Goal: Information Seeking & Learning: Check status

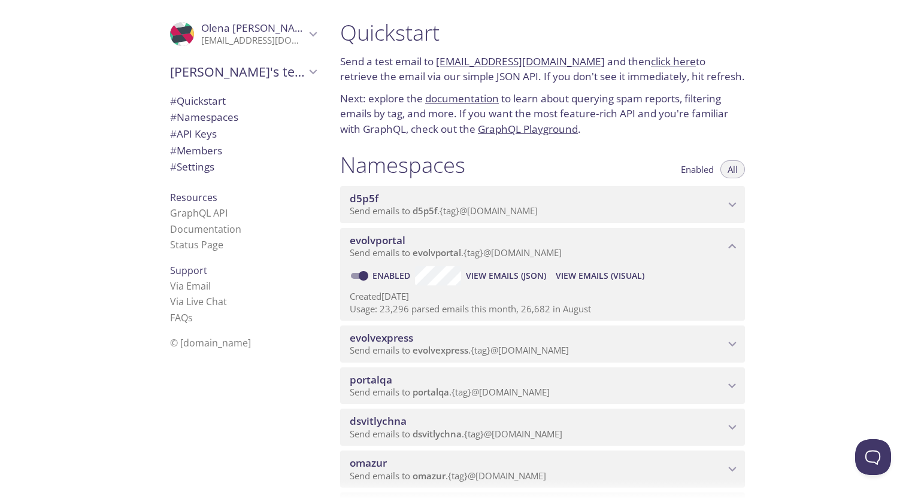
scroll to position [34, 0]
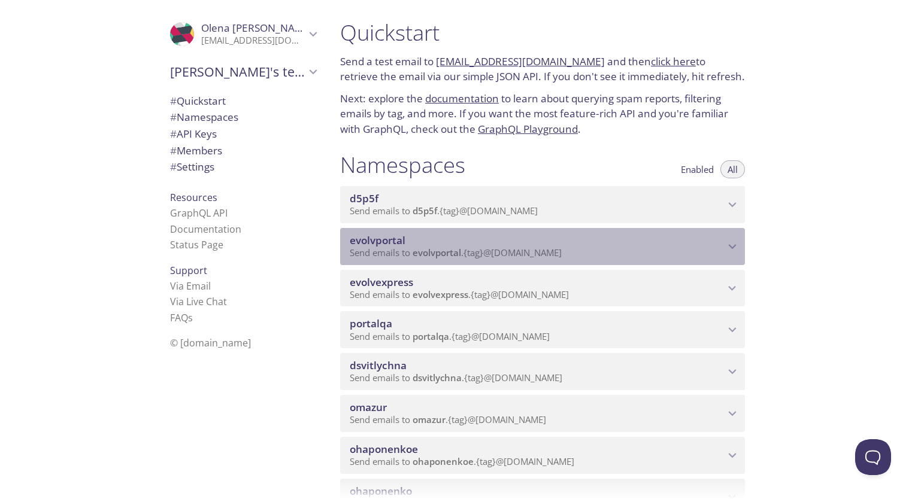
click at [728, 254] on icon "evolvportal namespace" at bounding box center [732, 247] width 16 height 16
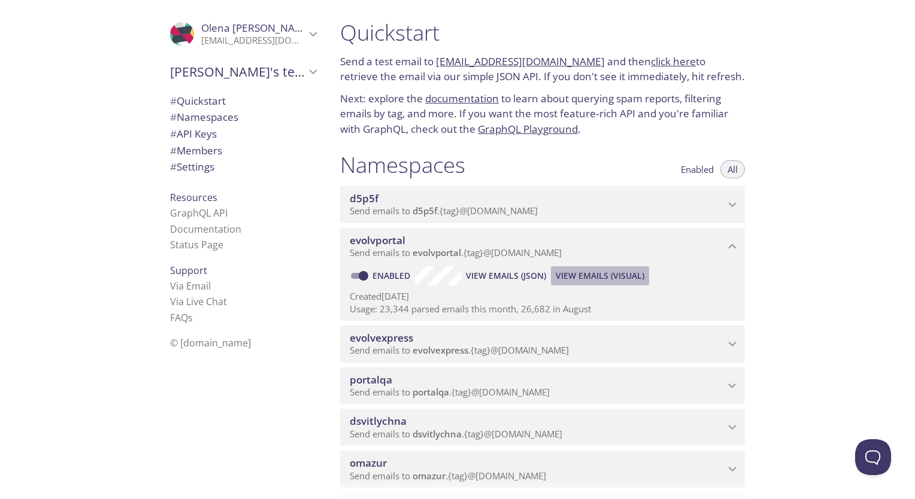
click at [603, 283] on span "View Emails (Visual)" at bounding box center [600, 276] width 89 height 14
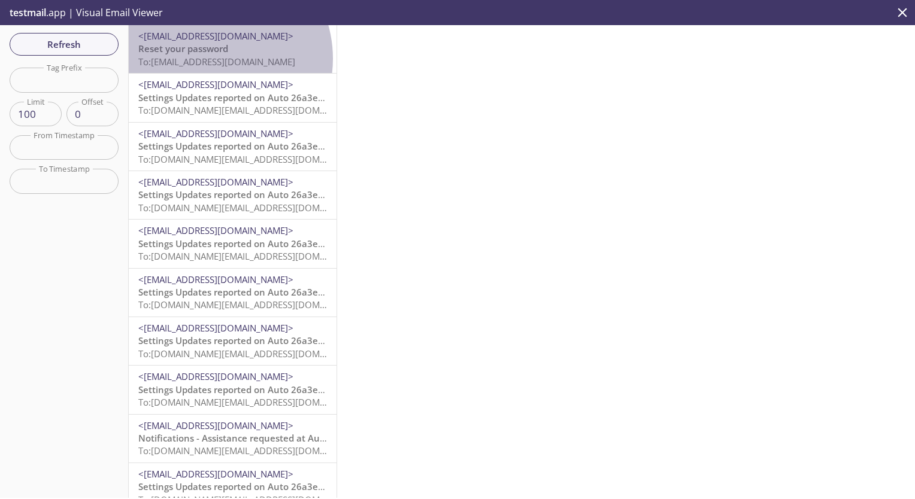
click at [208, 59] on span "To: [EMAIL_ADDRESS][DOMAIN_NAME]" at bounding box center [216, 62] width 157 height 12
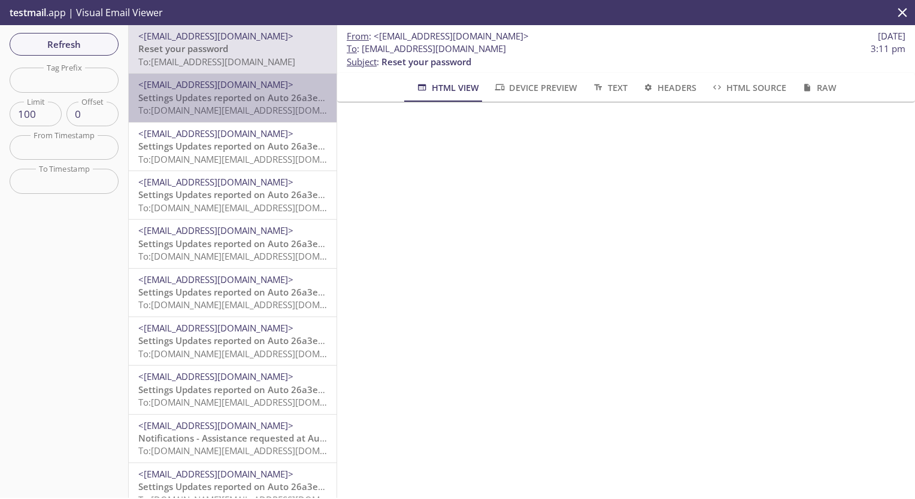
click at [237, 97] on span "Settings Updates reported on Auto 26a3ec3, null, Evolv Technology AppTest - Lab…" at bounding box center [348, 98] width 420 height 12
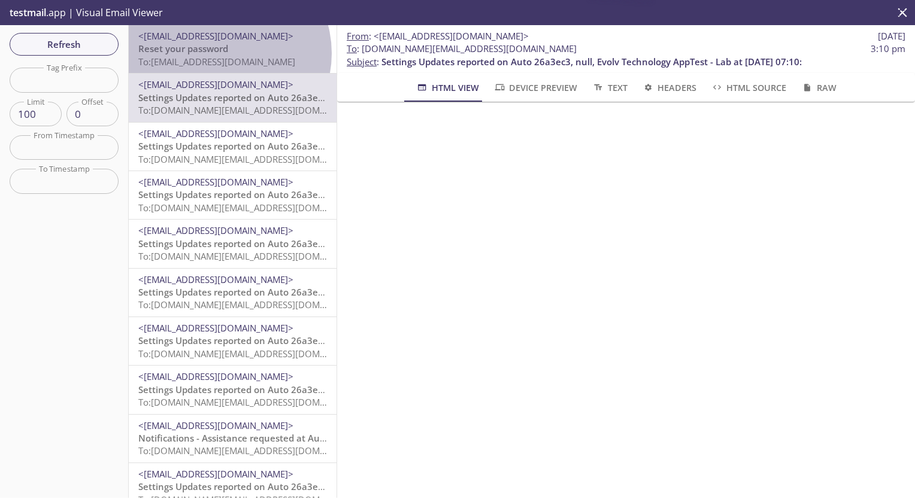
click at [222, 53] on span "Reset your password" at bounding box center [183, 49] width 90 height 12
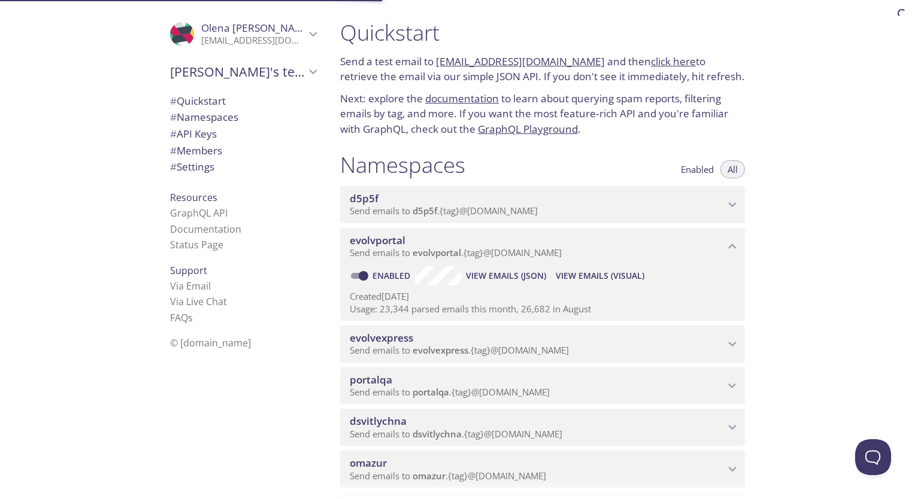
scroll to position [30, 0]
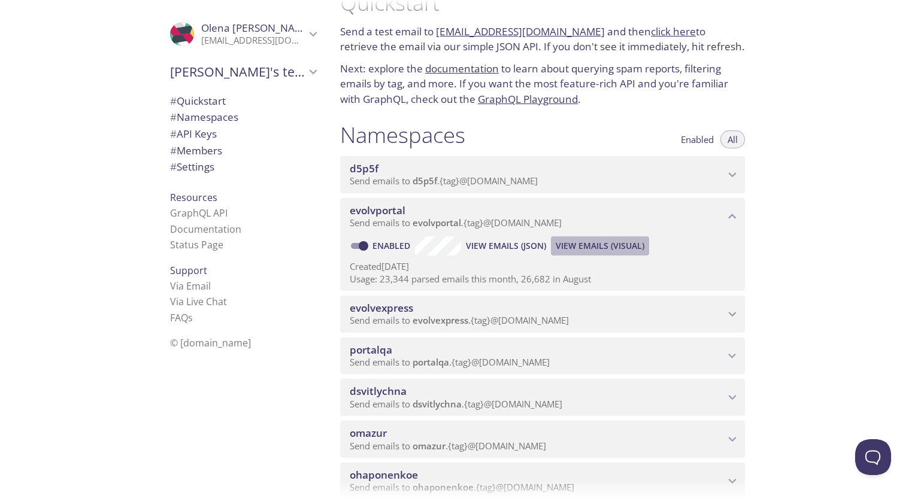
click at [601, 253] on span "View Emails (Visual)" at bounding box center [600, 246] width 89 height 14
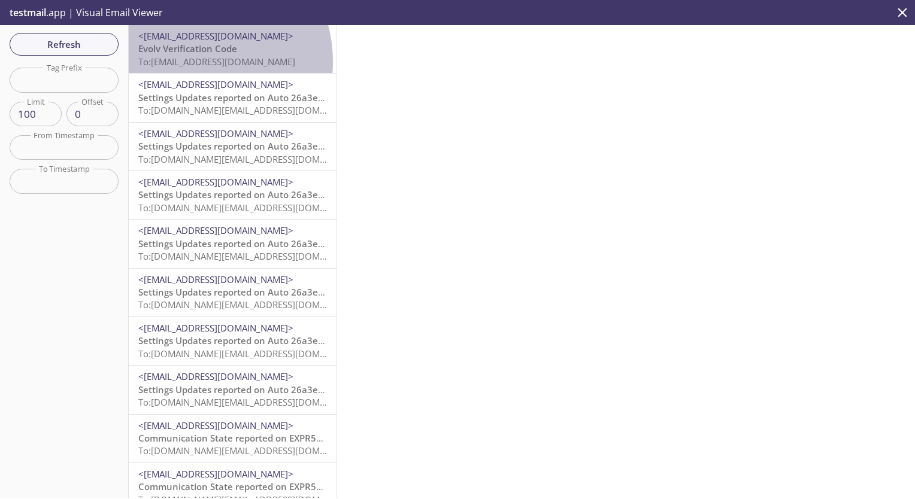
click at [190, 62] on span "To: [EMAIL_ADDRESS][DOMAIN_NAME]" at bounding box center [216, 62] width 157 height 12
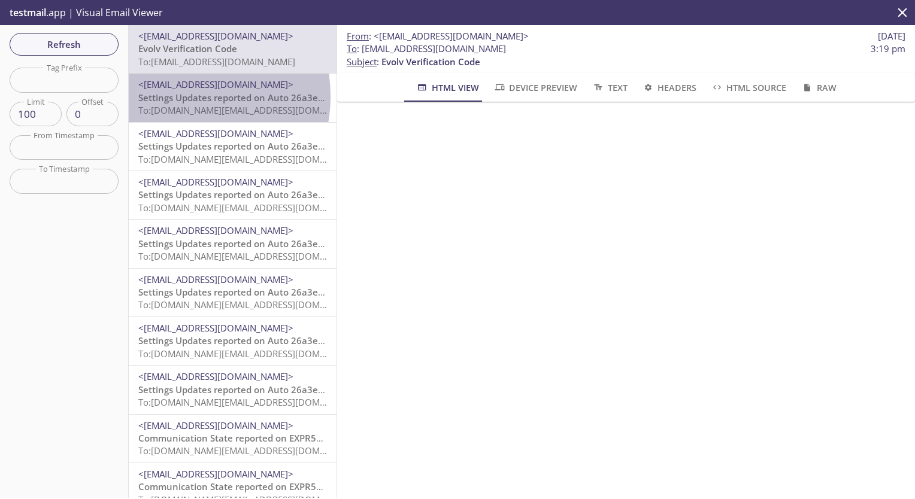
click at [172, 96] on span "Settings Updates reported on Auto 26a3ec3, null, Evolv Technology AppTest - Lab…" at bounding box center [348, 98] width 420 height 12
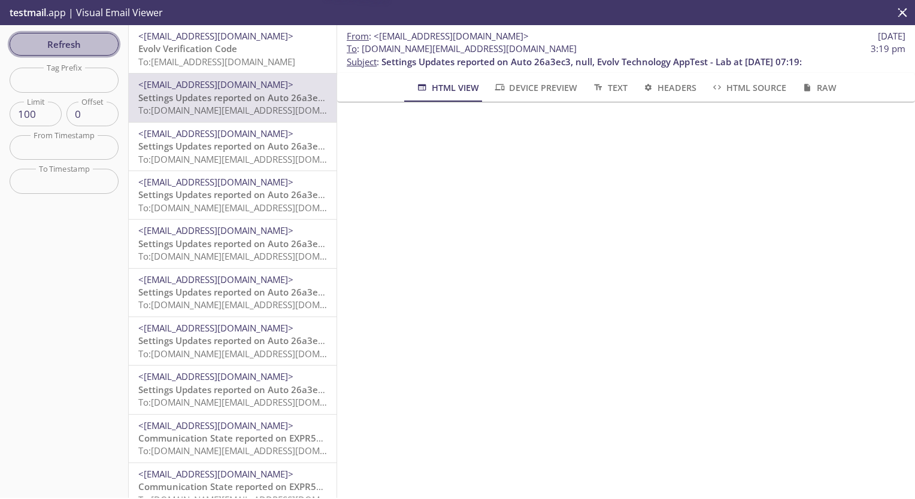
click at [79, 47] on span "Refresh" at bounding box center [64, 45] width 90 height 16
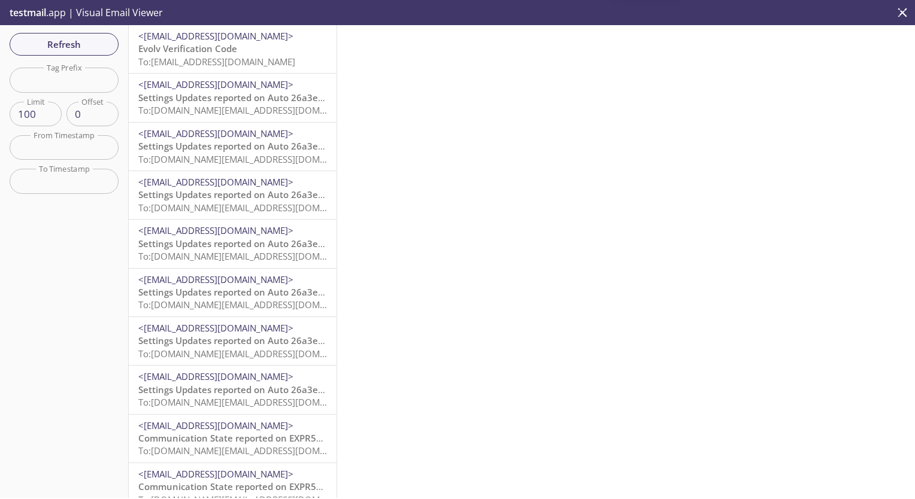
click at [181, 50] on span "Evolv Verification Code" at bounding box center [187, 49] width 99 height 12
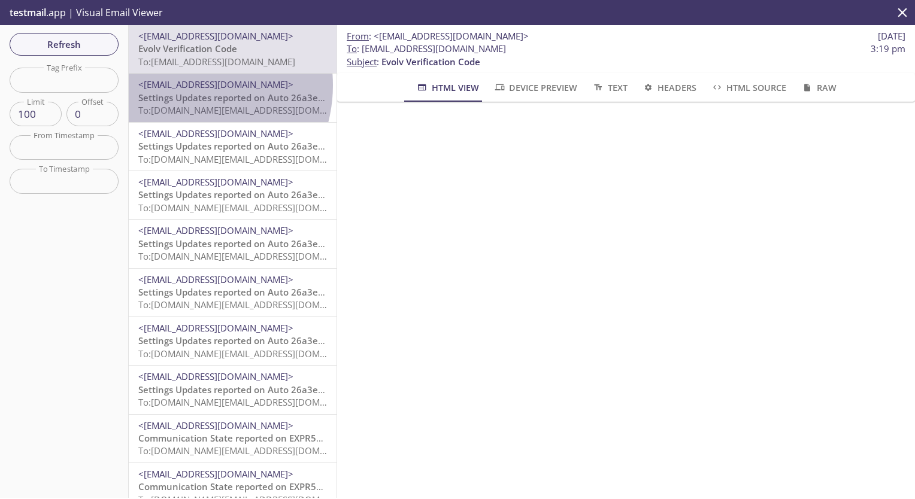
click at [182, 85] on span "<[EMAIL_ADDRESS][DOMAIN_NAME]>" at bounding box center [215, 84] width 155 height 12
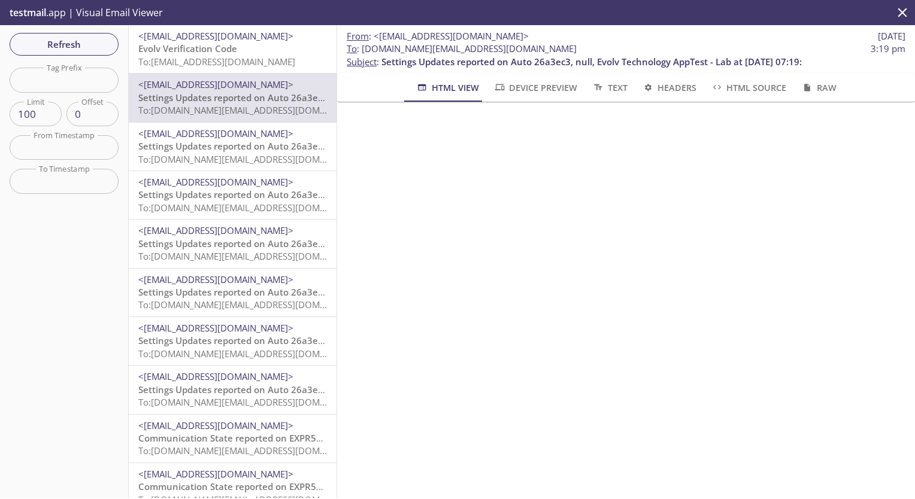
click at [182, 170] on div "<[EMAIL_ADDRESS][DOMAIN_NAME]> Settings Updates reported on Auto 26a3ec3, null,…" at bounding box center [233, 147] width 208 height 48
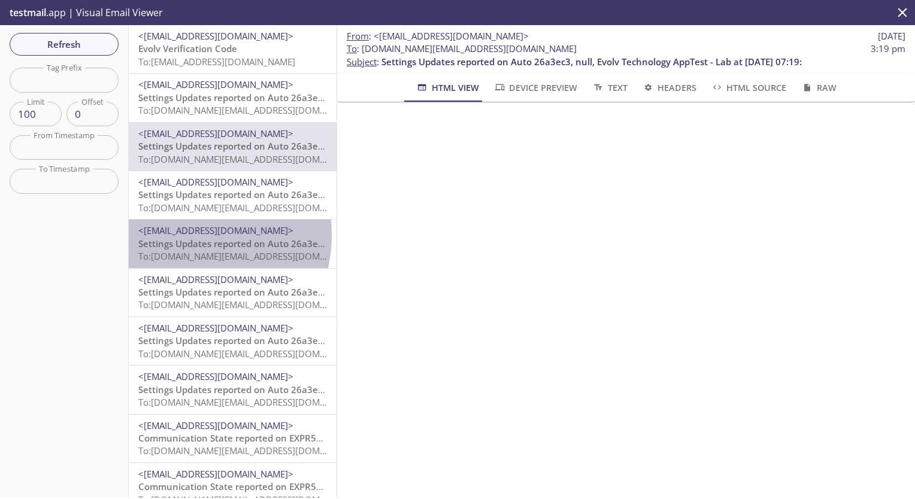
click at [180, 235] on span "<[EMAIL_ADDRESS][DOMAIN_NAME]>" at bounding box center [215, 231] width 155 height 12
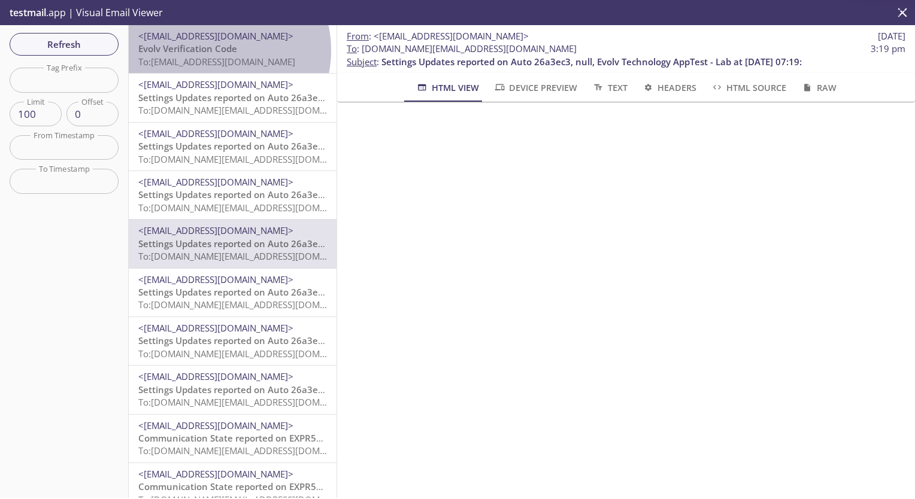
click at [214, 50] on span "Evolv Verification Code" at bounding box center [187, 49] width 99 height 12
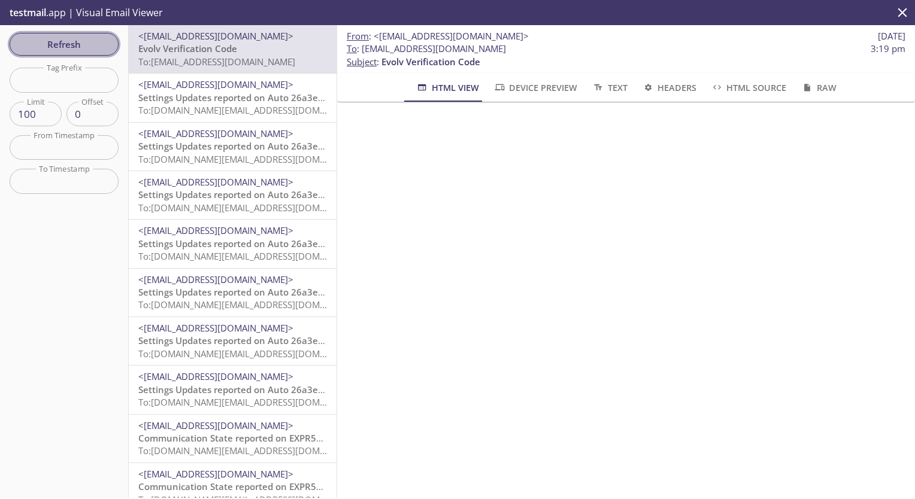
click at [71, 46] on span "Refresh" at bounding box center [64, 45] width 90 height 16
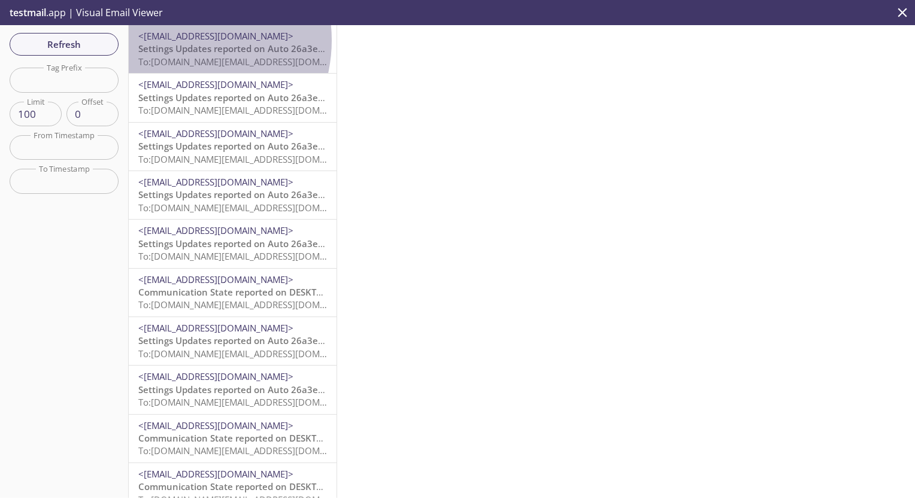
click at [176, 40] on span "<[EMAIL_ADDRESS][DOMAIN_NAME]>" at bounding box center [215, 36] width 155 height 12
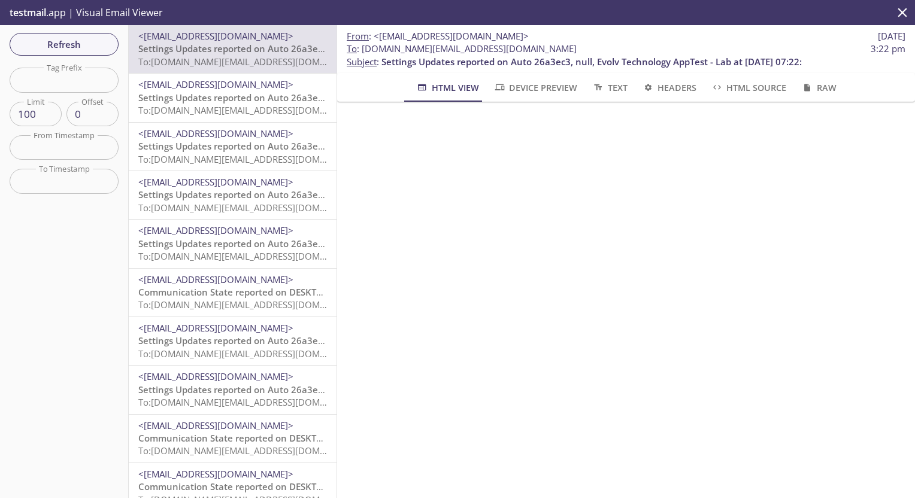
click at [236, 106] on span "To: [DOMAIN_NAME][EMAIL_ADDRESS][DOMAIN_NAME]" at bounding box center [252, 110] width 228 height 12
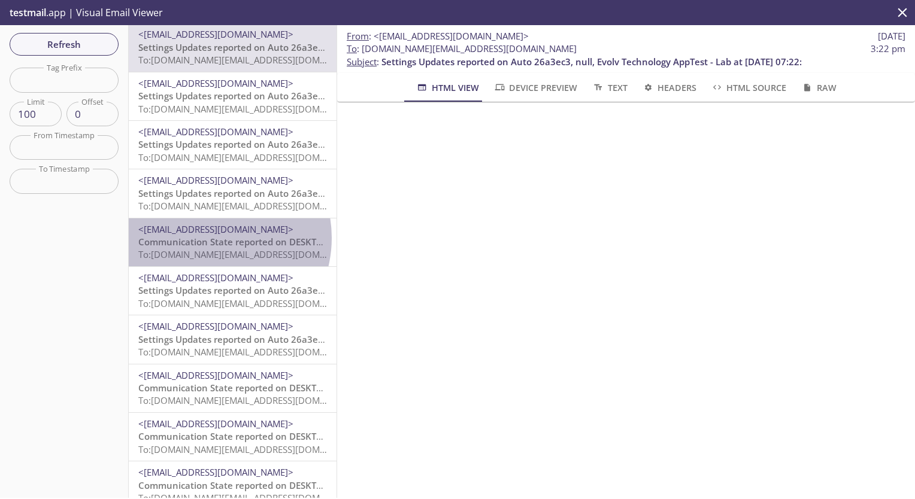
click at [206, 238] on span "Communication State reported on DESKTOP-EAVHVPO, HQ, Evolv Technology AppTest -…" at bounding box center [361, 242] width 447 height 12
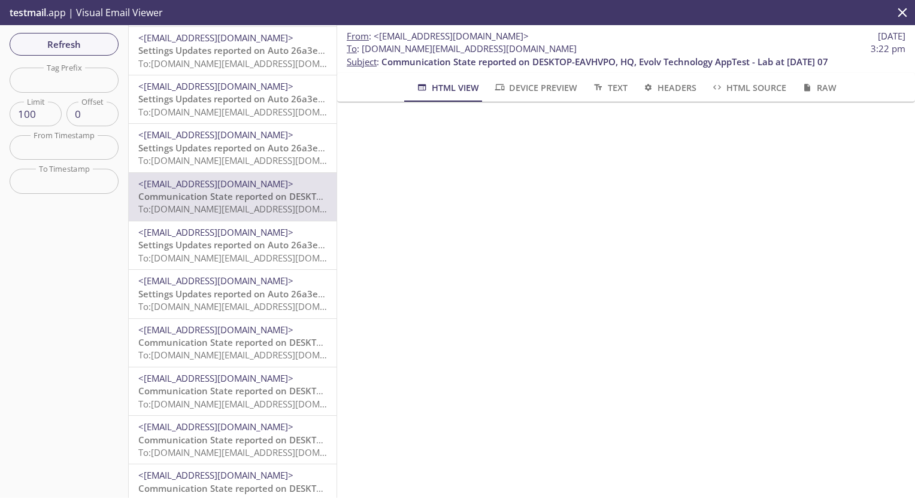
scroll to position [98, 0]
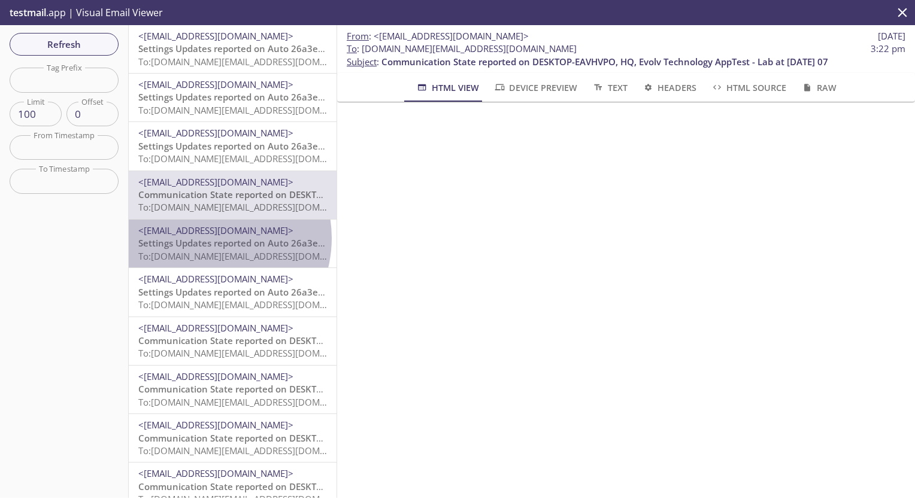
click at [206, 238] on span "Settings Updates reported on Auto 26a3ec3, null, Evolv Technology AppTest - Lab…" at bounding box center [348, 243] width 420 height 12
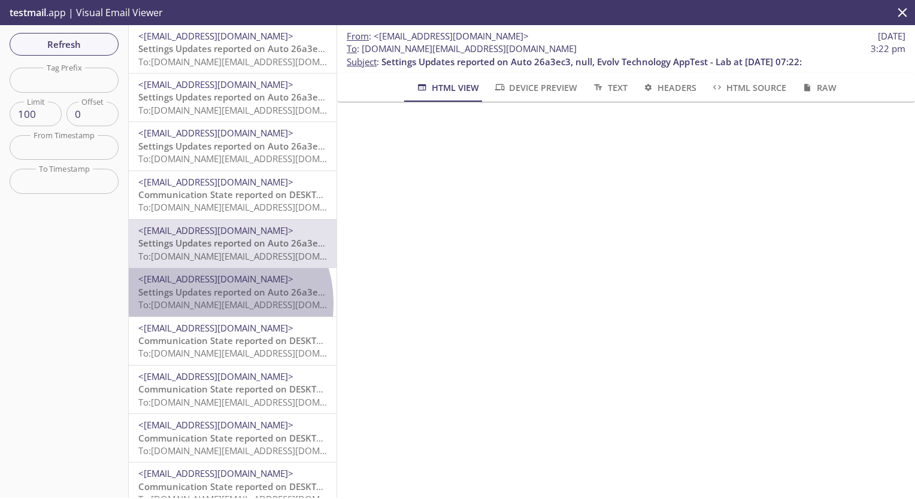
click at [208, 304] on span "To: [DOMAIN_NAME][EMAIL_ADDRESS][DOMAIN_NAME]" at bounding box center [252, 305] width 228 height 12
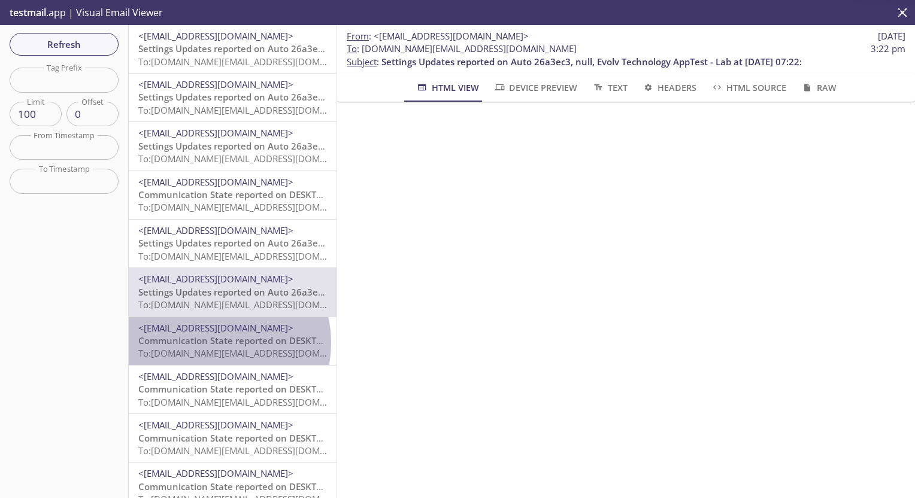
click at [213, 344] on span "Communication State reported on DESKTOP-EAVHVPO, HQ, Evolv Technology AppTest -…" at bounding box center [361, 341] width 447 height 12
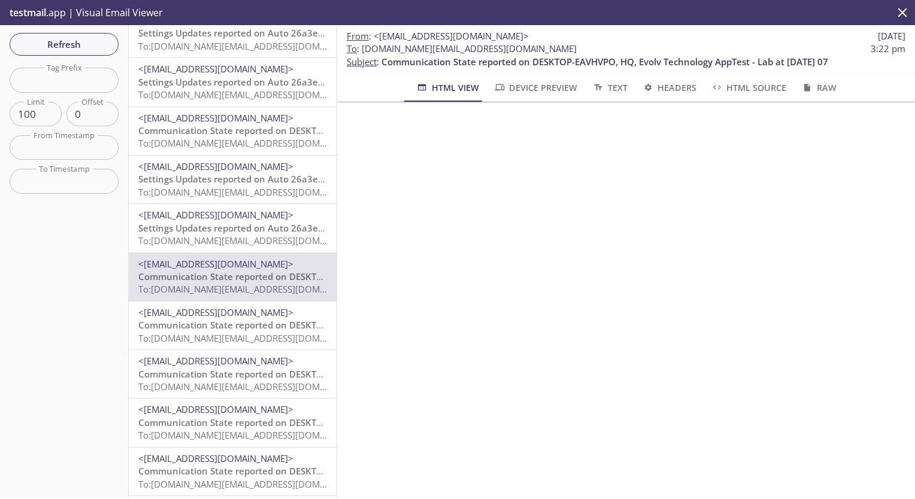
scroll to position [164, 0]
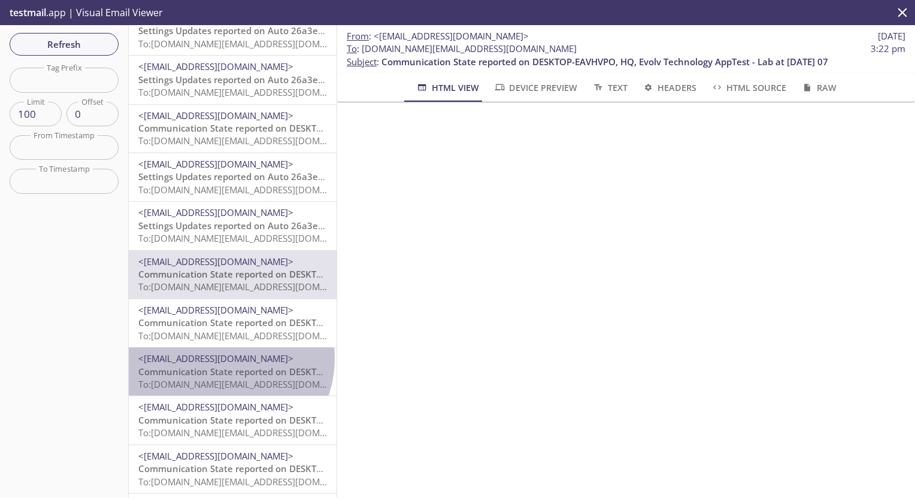
click at [216, 358] on span "<[EMAIL_ADDRESS][DOMAIN_NAME]>" at bounding box center [215, 359] width 155 height 12
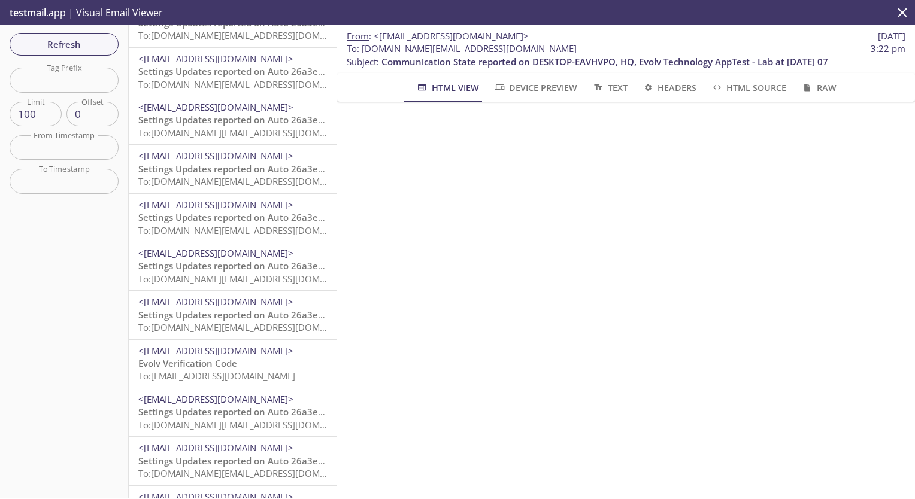
scroll to position [708, 0]
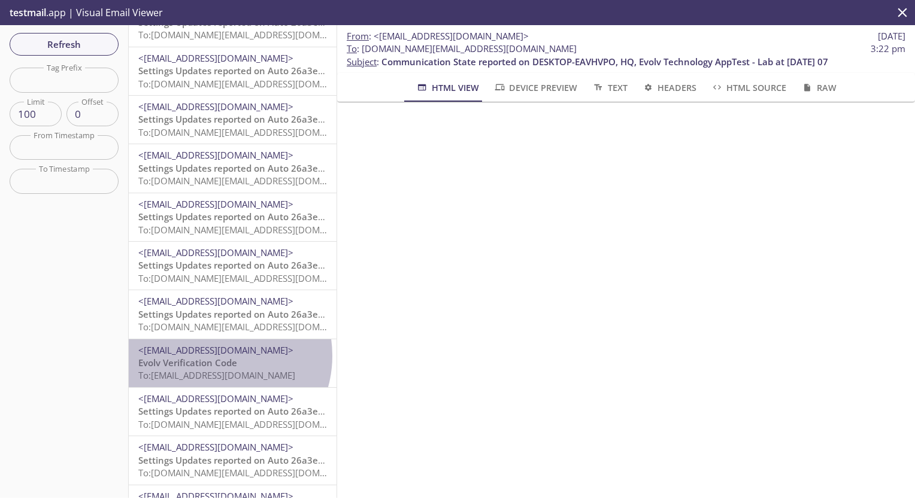
click at [216, 356] on span "<[EMAIL_ADDRESS][DOMAIN_NAME]>" at bounding box center [232, 350] width 189 height 13
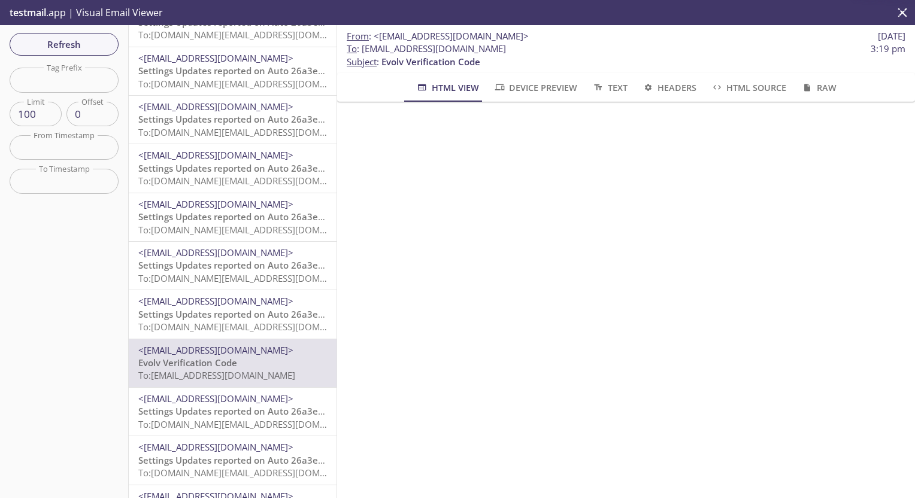
click at [217, 308] on span "Settings Updates reported on Auto 26a3ec3, null, Evolv Technology AppTest - Lab…" at bounding box center [348, 314] width 420 height 12
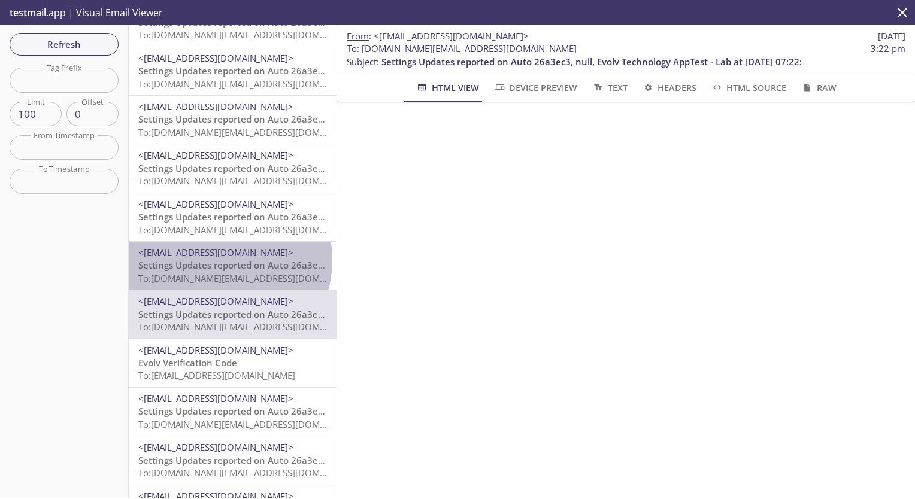
click at [214, 260] on span "Settings Updates reported on Auto 26a3ec3, null, Evolv Technology AppTest - Lab…" at bounding box center [348, 265] width 420 height 12
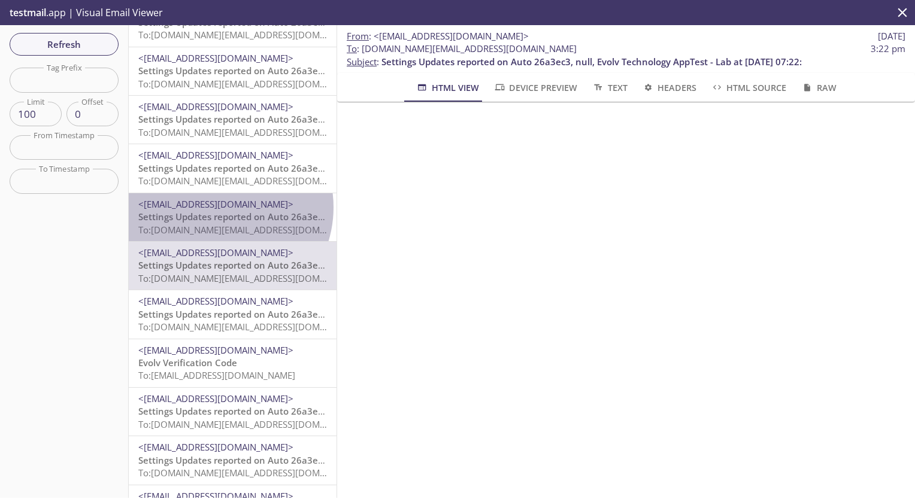
click at [217, 208] on span "<[EMAIL_ADDRESS][DOMAIN_NAME]>" at bounding box center [215, 204] width 155 height 12
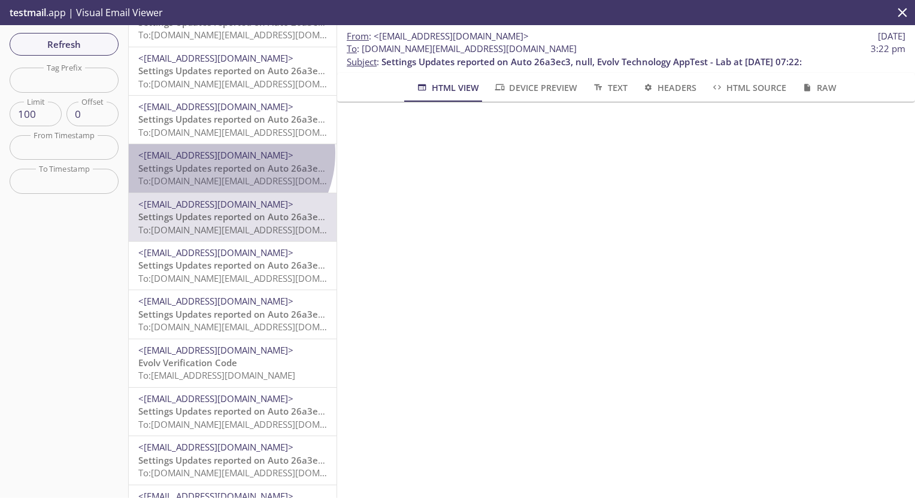
click at [223, 154] on span "<[EMAIL_ADDRESS][DOMAIN_NAME]>" at bounding box center [215, 155] width 155 height 12
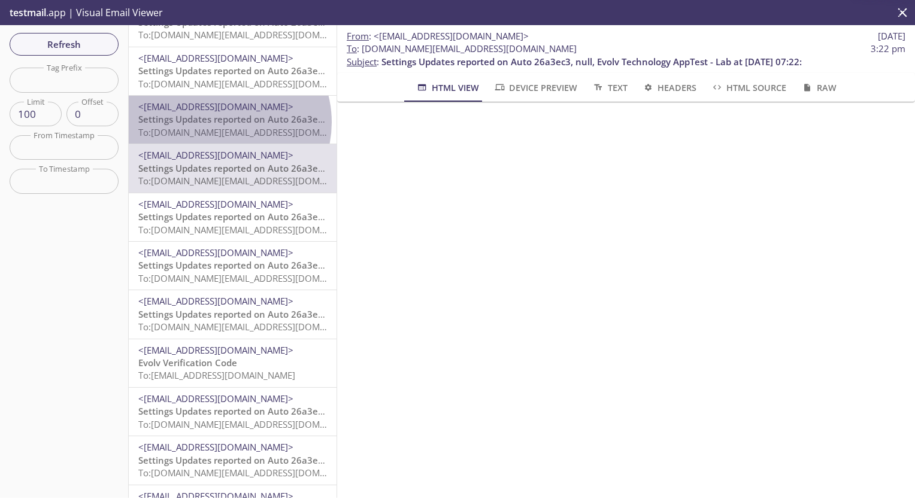
click at [220, 122] on span "Settings Updates reported on Auto 26a3ec3, null, Evolv Technology AppTest - Lab…" at bounding box center [348, 119] width 420 height 12
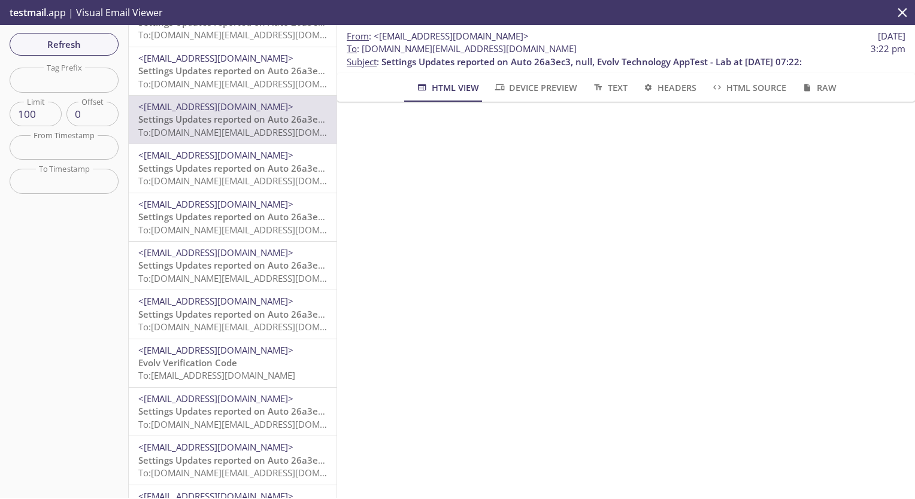
scroll to position [695, 0]
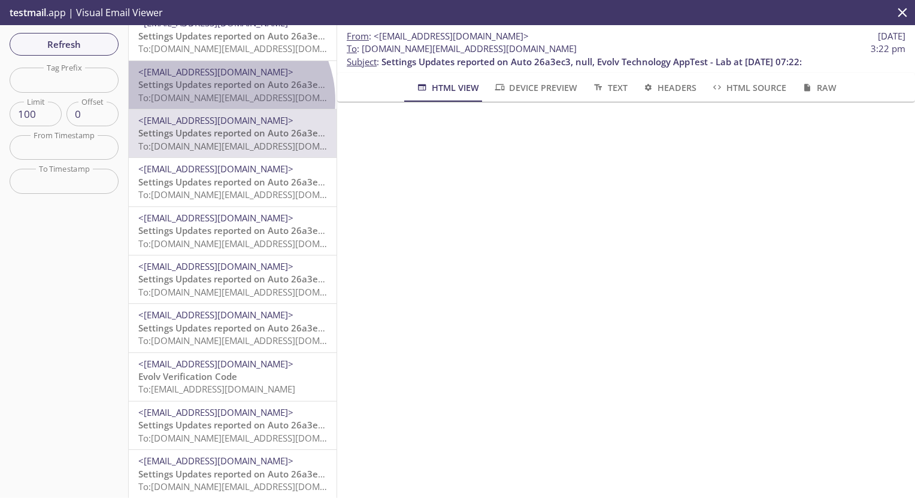
click at [220, 101] on span "To: [DOMAIN_NAME][EMAIL_ADDRESS][DOMAIN_NAME]" at bounding box center [252, 98] width 228 height 12
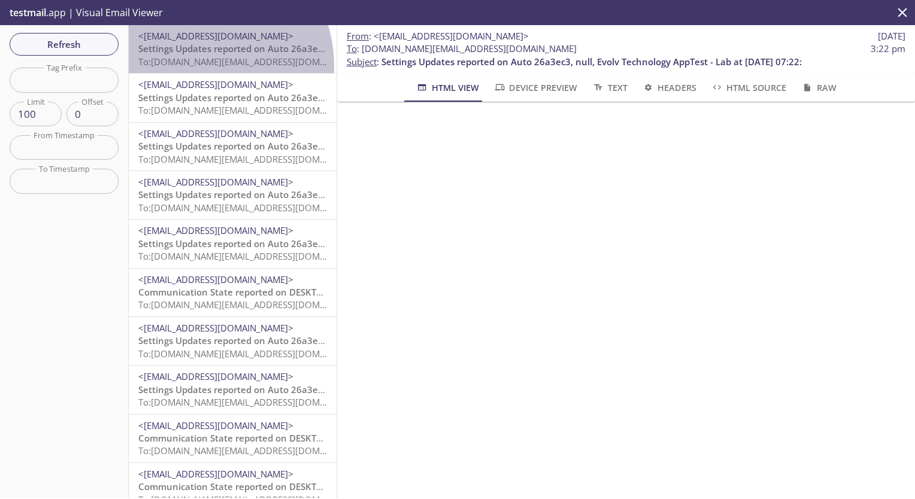
click at [194, 66] on span "To: [DOMAIN_NAME][EMAIL_ADDRESS][DOMAIN_NAME]" at bounding box center [252, 62] width 228 height 12
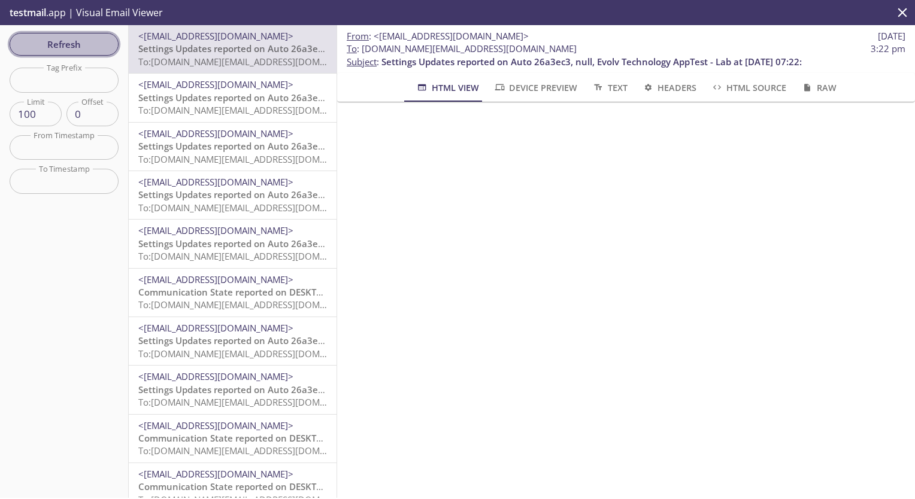
click at [108, 48] on span "Refresh" at bounding box center [64, 45] width 90 height 16
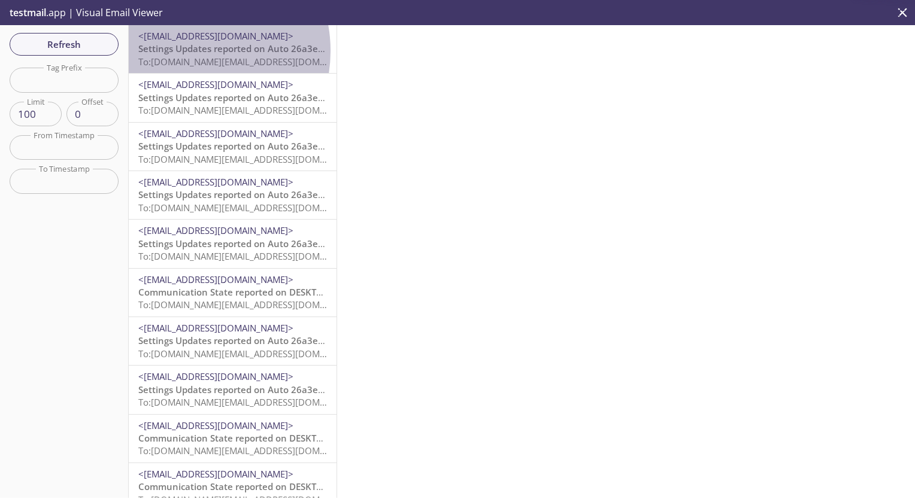
click at [183, 51] on span "Settings Updates reported on Auto 26a3ec3, null, Evolv Technology AppTest - Lab…" at bounding box center [348, 49] width 420 height 12
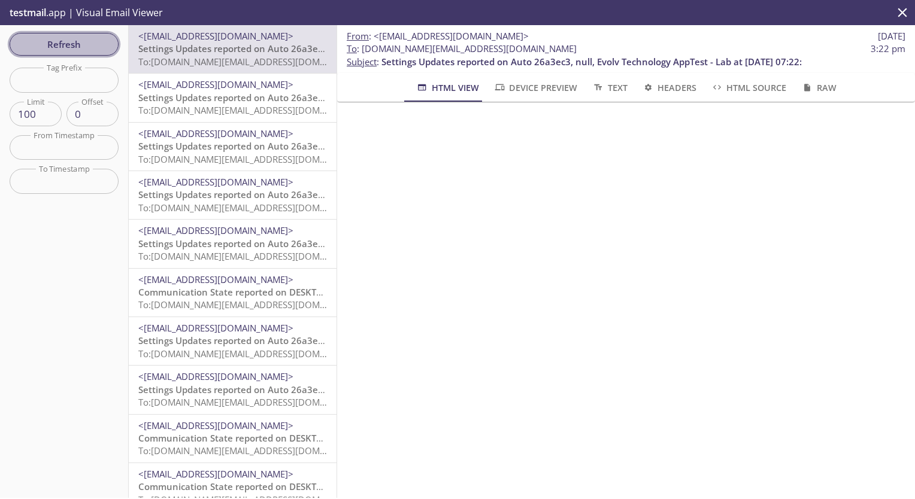
click at [104, 44] on span "Refresh" at bounding box center [64, 45] width 90 height 16
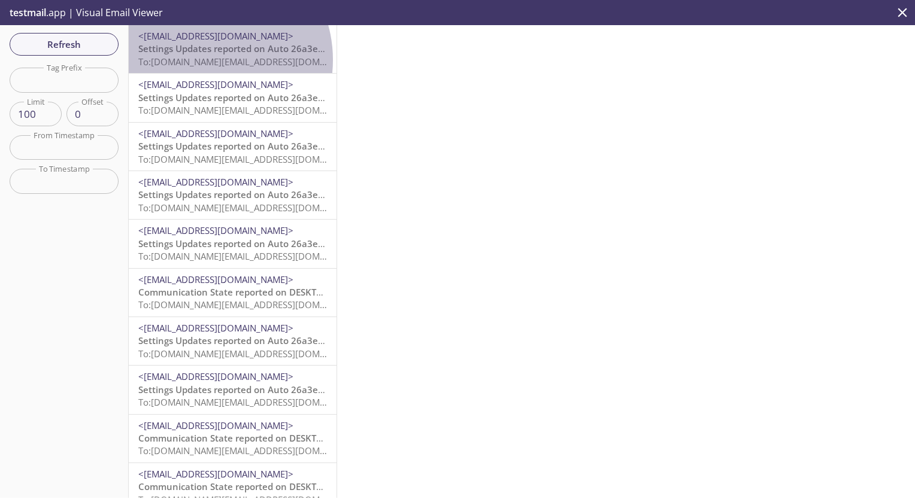
click at [202, 60] on span "To: [DOMAIN_NAME][EMAIL_ADDRESS][DOMAIN_NAME]" at bounding box center [252, 62] width 228 height 12
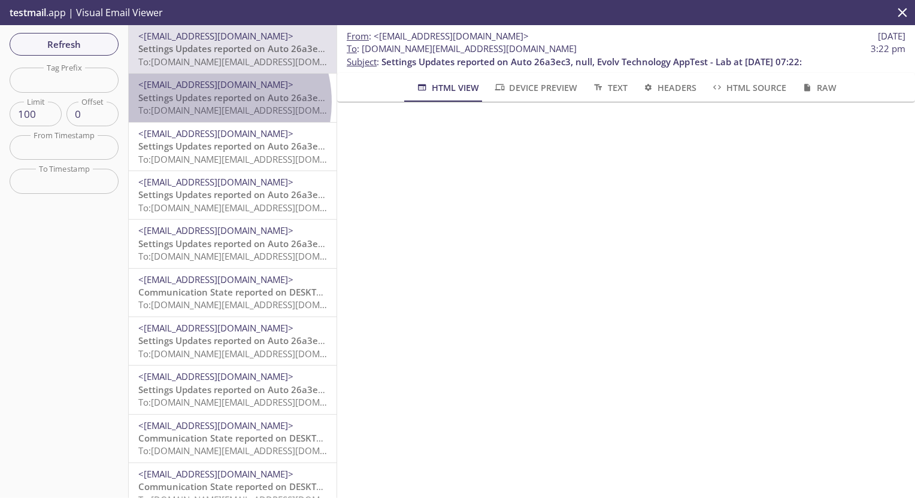
click at [207, 102] on span "Settings Updates reported on Auto 26a3ec3, null, Evolv Technology AppTest - Lab…" at bounding box center [348, 98] width 420 height 12
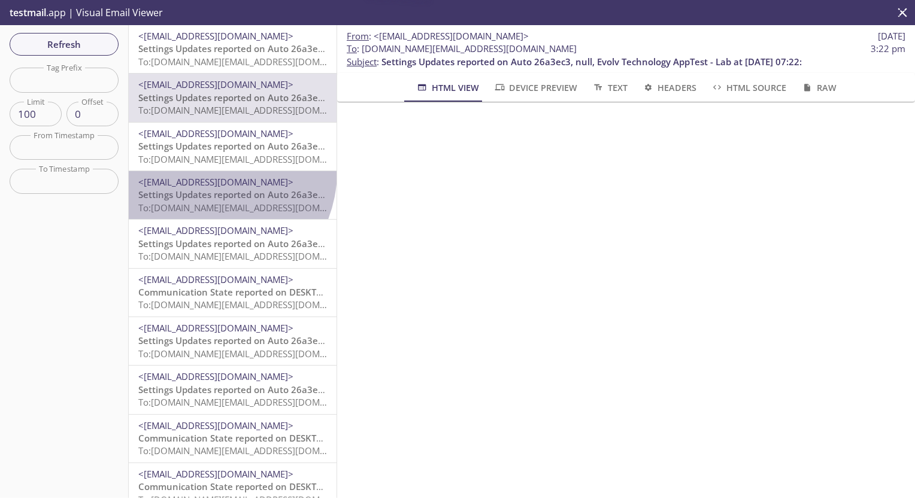
click at [203, 171] on div "<[EMAIL_ADDRESS][DOMAIN_NAME]> Settings Updates reported on Auto 26a3ec3, null,…" at bounding box center [233, 195] width 208 height 48
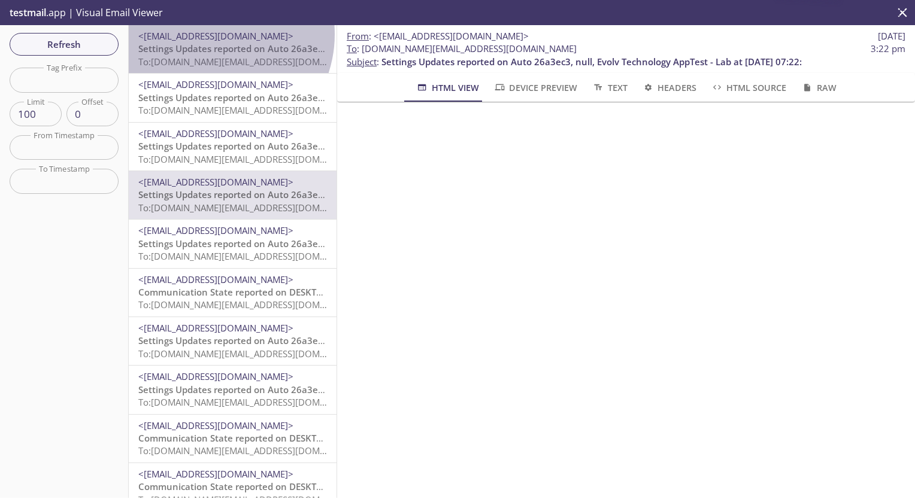
click at [210, 34] on span "<[EMAIL_ADDRESS][DOMAIN_NAME]>" at bounding box center [215, 36] width 155 height 12
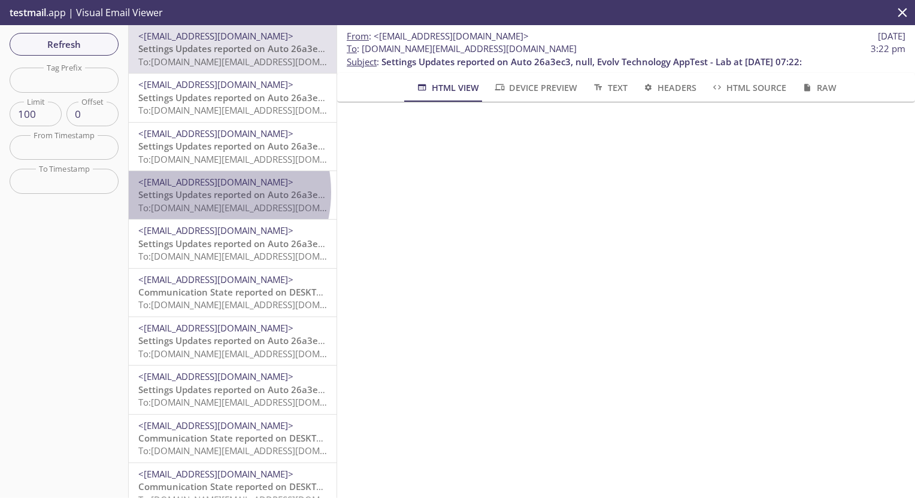
click at [199, 192] on span "Settings Updates reported on Auto 26a3ec3, null, Evolv Technology AppTest - Lab…" at bounding box center [348, 195] width 420 height 12
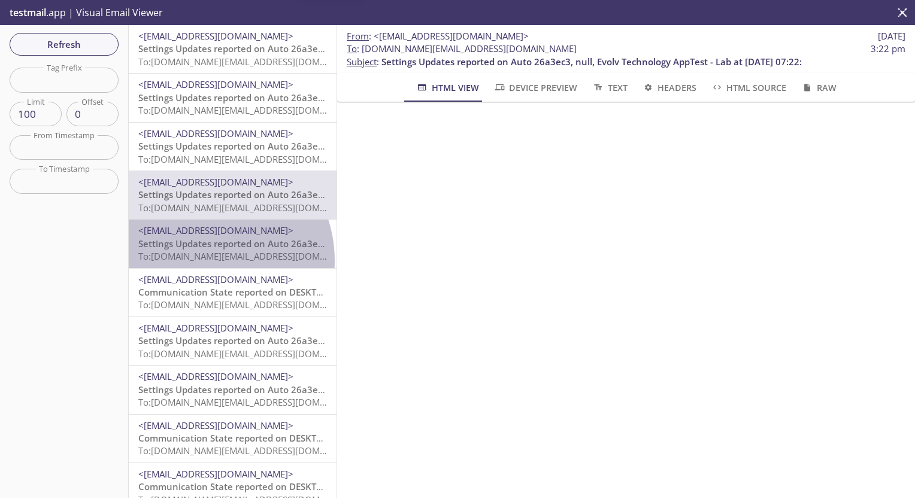
click at [198, 261] on span "To: [DOMAIN_NAME][EMAIL_ADDRESS][DOMAIN_NAME]" at bounding box center [252, 256] width 228 height 12
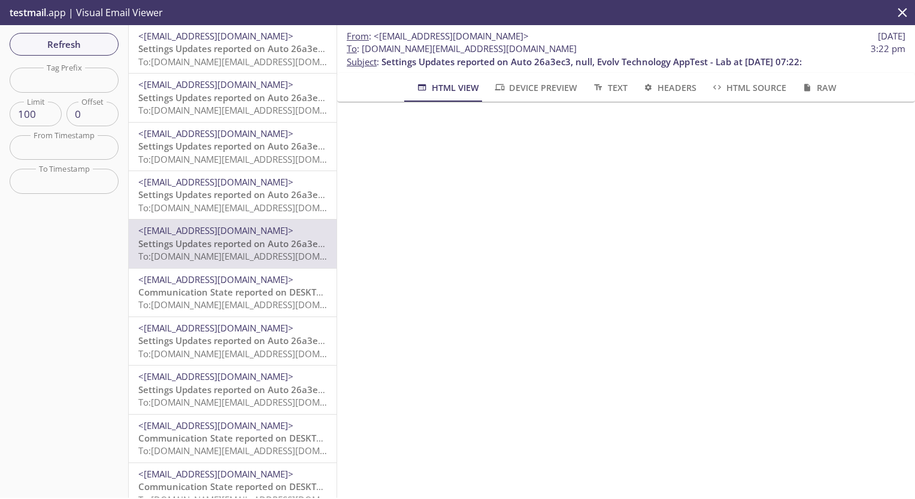
click at [199, 306] on span "To: [DOMAIN_NAME][EMAIL_ADDRESS][DOMAIN_NAME]" at bounding box center [252, 305] width 228 height 12
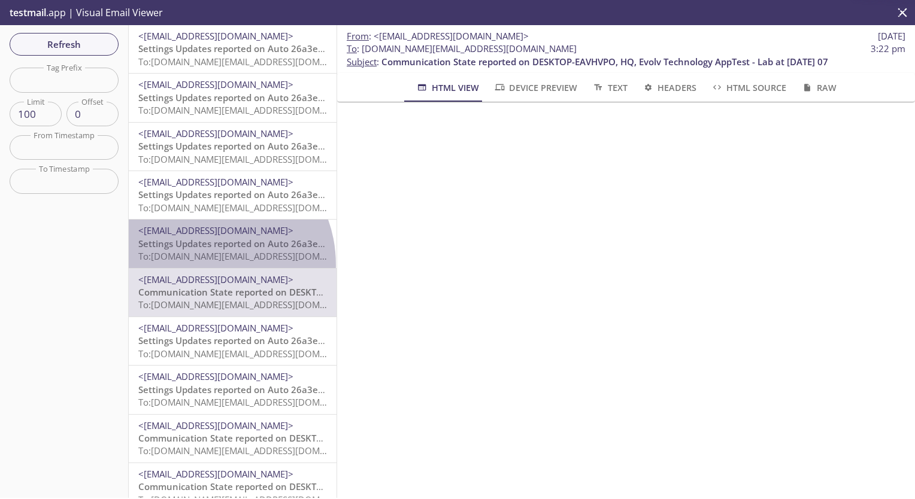
click at [202, 265] on div "<[EMAIL_ADDRESS][DOMAIN_NAME]> Settings Updates reported on Auto 26a3ec3, null,…" at bounding box center [233, 244] width 208 height 48
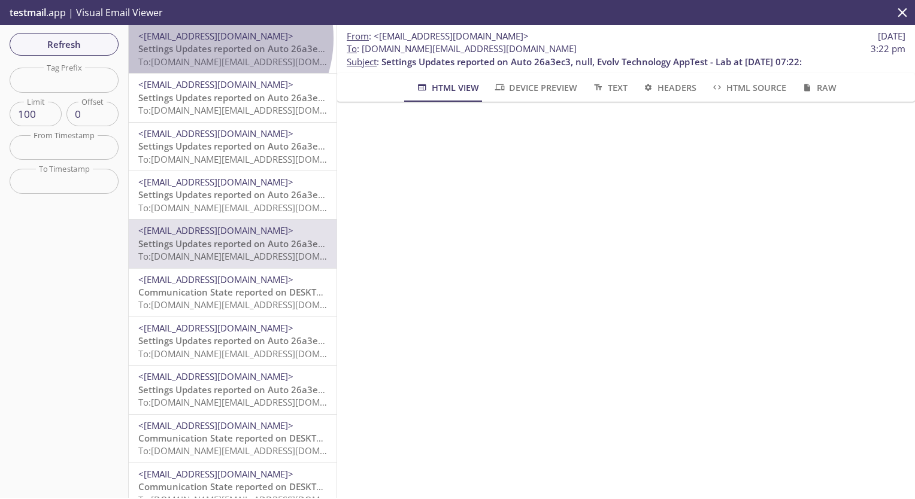
click at [211, 38] on span "<[EMAIL_ADDRESS][DOMAIN_NAME]>" at bounding box center [215, 36] width 155 height 12
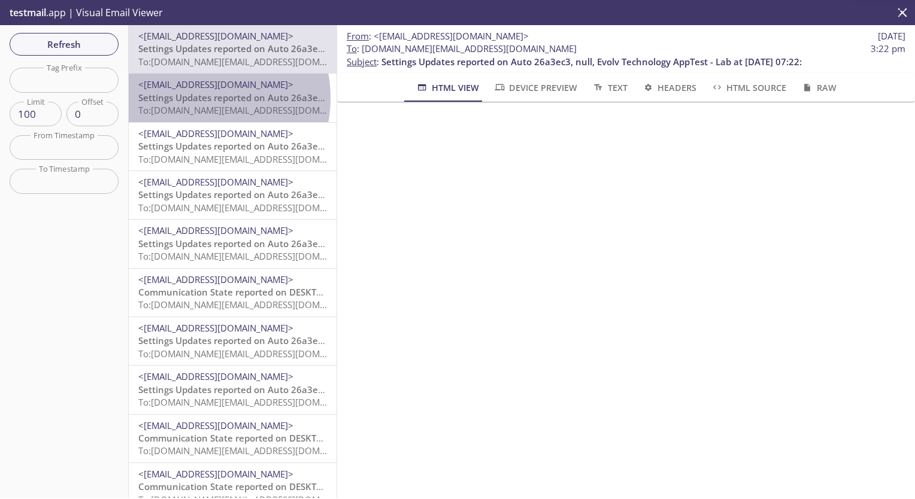
click at [195, 98] on span "Settings Updates reported on Auto 26a3ec3, null, Evolv Technology AppTest - Lab…" at bounding box center [348, 98] width 420 height 12
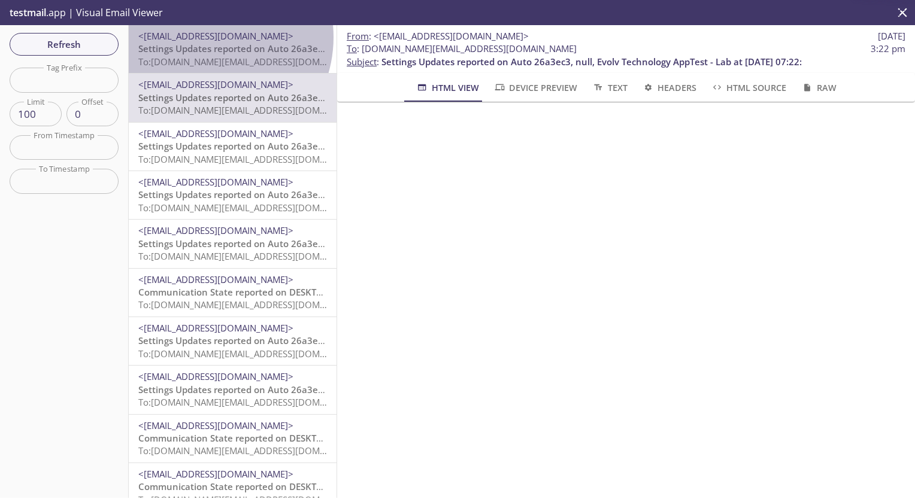
click at [204, 37] on span "<[EMAIL_ADDRESS][DOMAIN_NAME]>" at bounding box center [215, 36] width 155 height 12
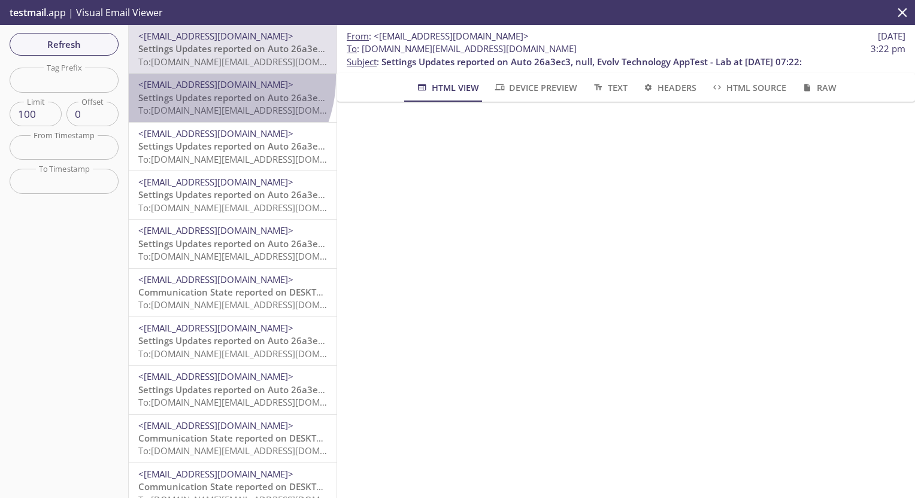
click at [202, 78] on span "<[EMAIL_ADDRESS][DOMAIN_NAME]>" at bounding box center [215, 84] width 155 height 12
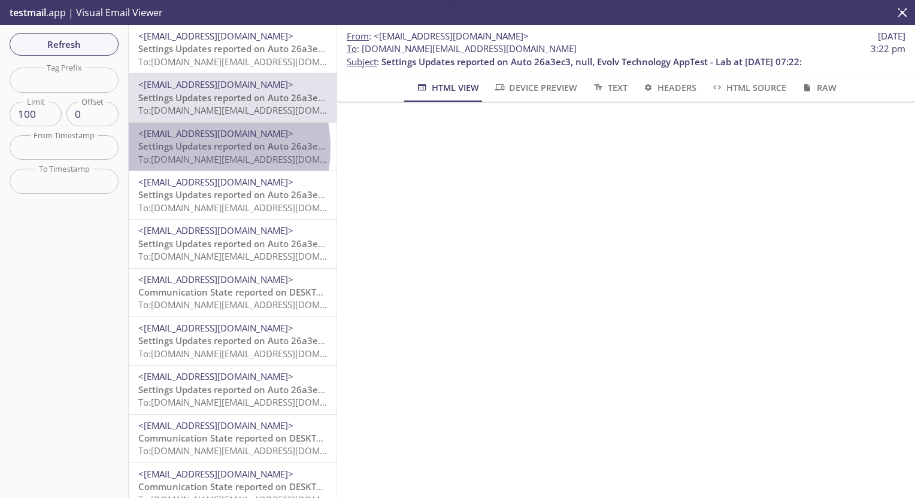
click at [188, 148] on span "Settings Updates reported on Auto 26a3ec3, null, Evolv Technology AppTest - Lab…" at bounding box center [348, 146] width 420 height 12
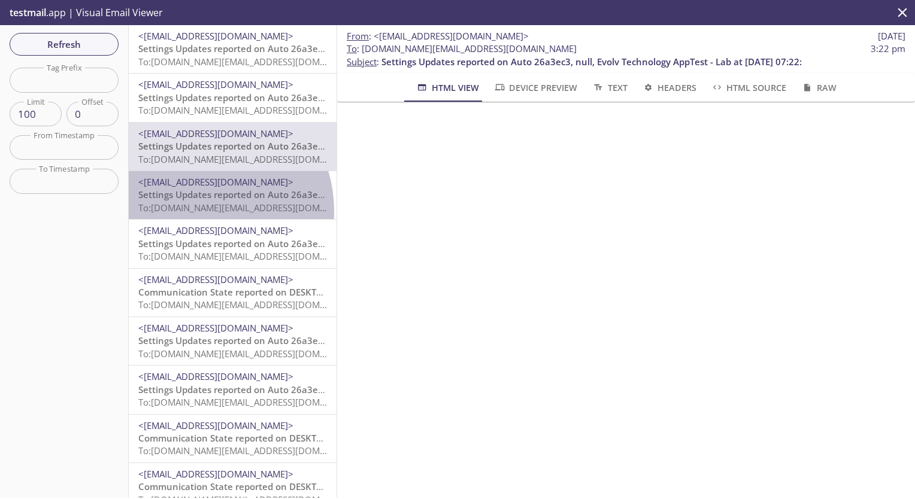
click at [188, 212] on span "To: [DOMAIN_NAME][EMAIL_ADDRESS][DOMAIN_NAME]" at bounding box center [252, 208] width 228 height 12
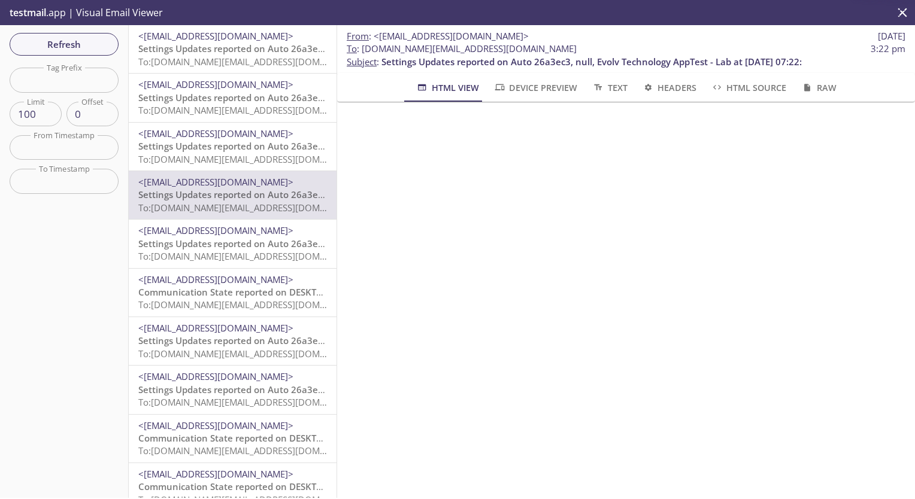
click at [189, 171] on hr "emails" at bounding box center [233, 171] width 208 height 1
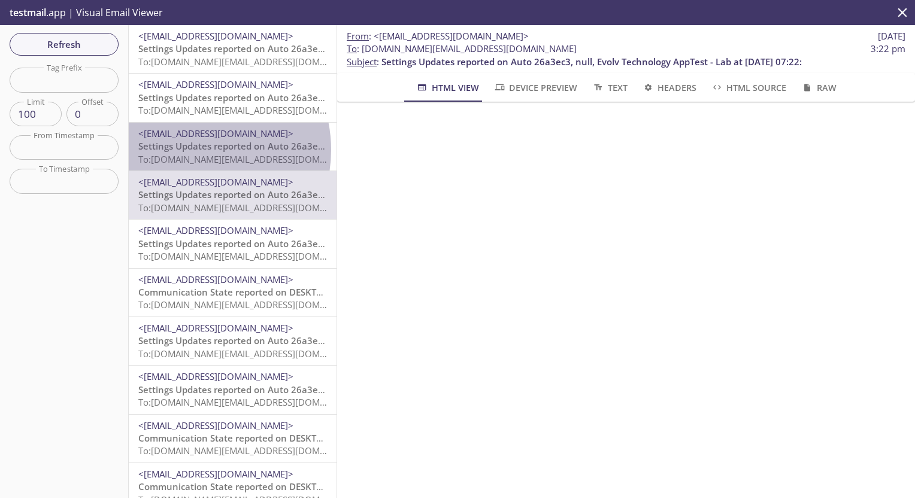
click at [188, 150] on span "Settings Updates reported on Auto 26a3ec3, null, Evolv Technology AppTest - Lab…" at bounding box center [348, 146] width 420 height 12
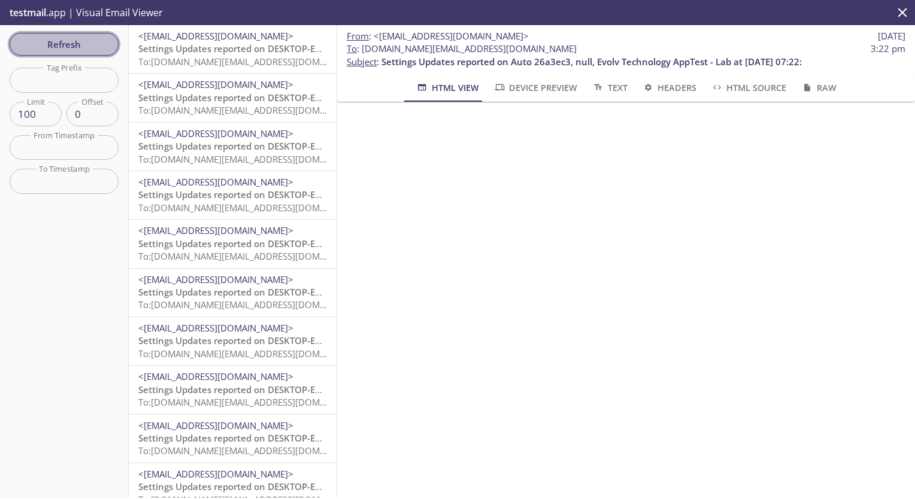
click at [65, 45] on span "Refresh" at bounding box center [64, 45] width 90 height 16
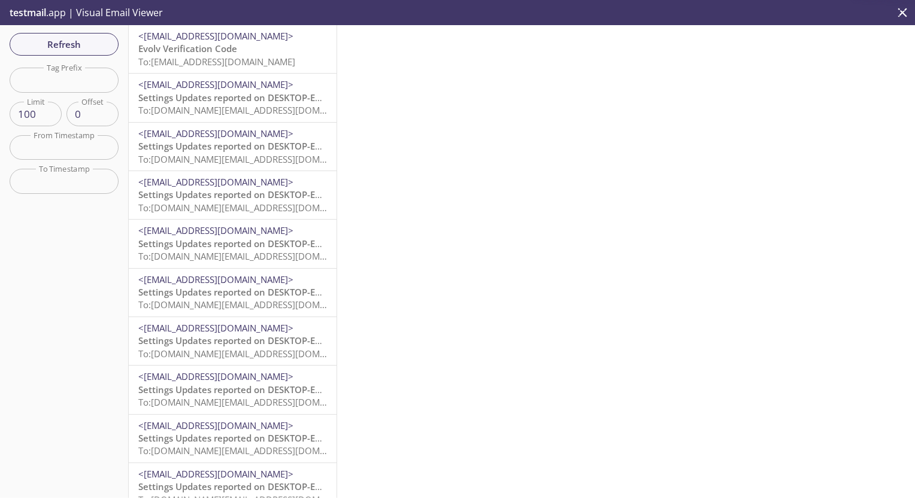
click at [151, 47] on span "Evolv Verification Code" at bounding box center [187, 49] width 99 height 12
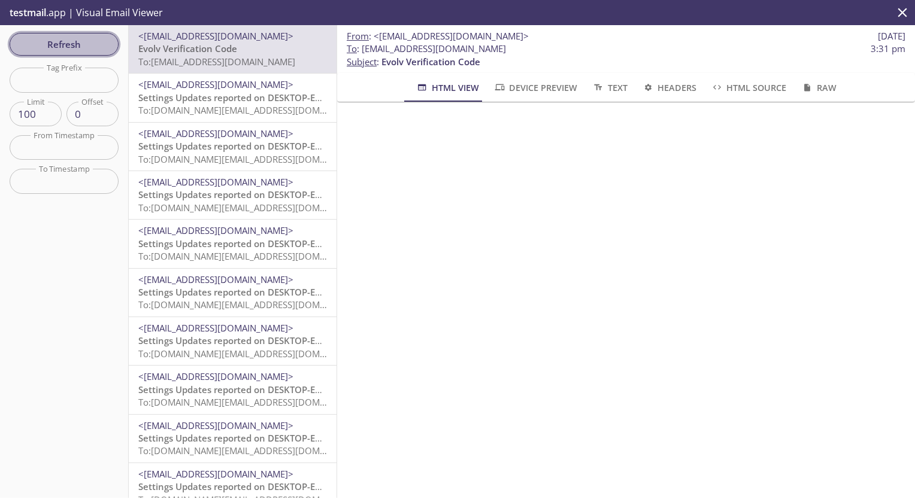
click at [66, 45] on span "Refresh" at bounding box center [64, 45] width 90 height 16
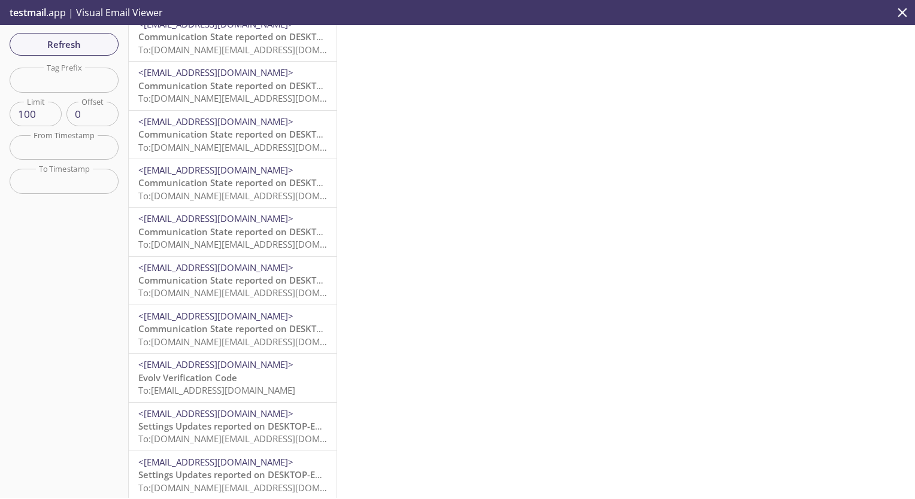
scroll to position [13, 0]
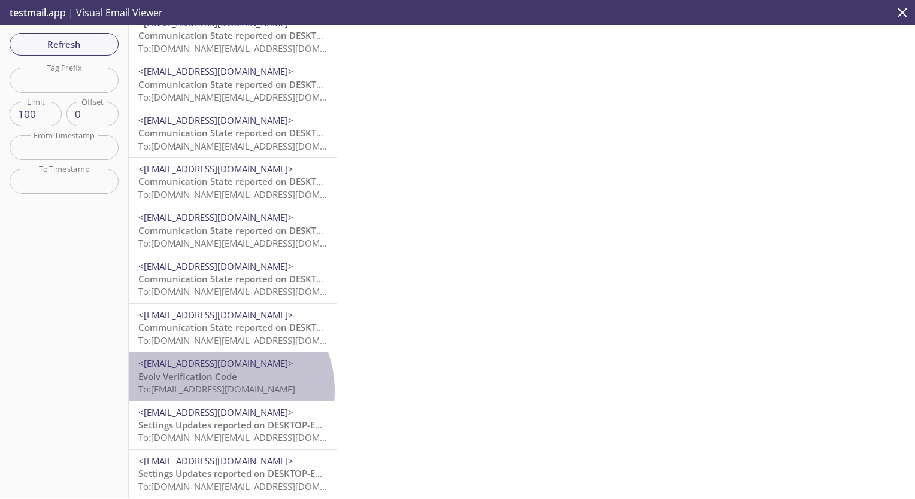
click at [217, 391] on span "To: [EMAIL_ADDRESS][DOMAIN_NAME]" at bounding box center [216, 389] width 157 height 12
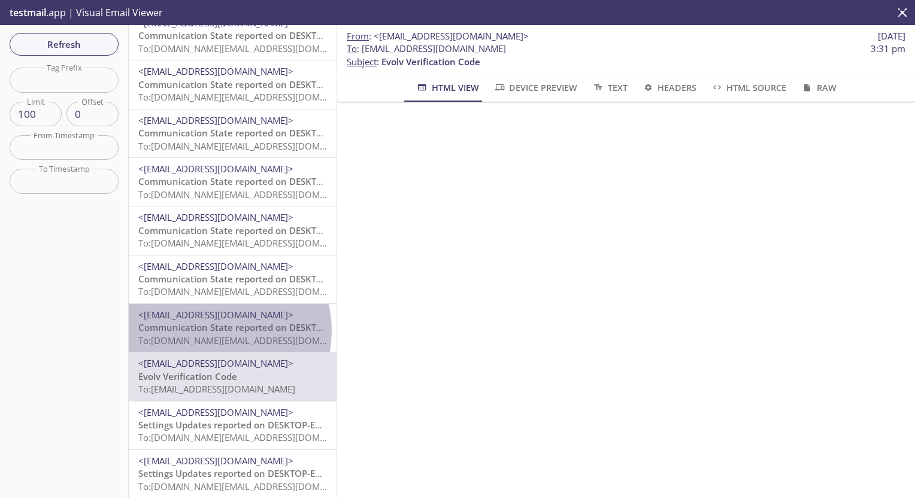
click at [217, 331] on span "Communication State reported on DESKTOP-EAVHVPO, HQ, Evolv Technology AppTest -…" at bounding box center [361, 328] width 447 height 12
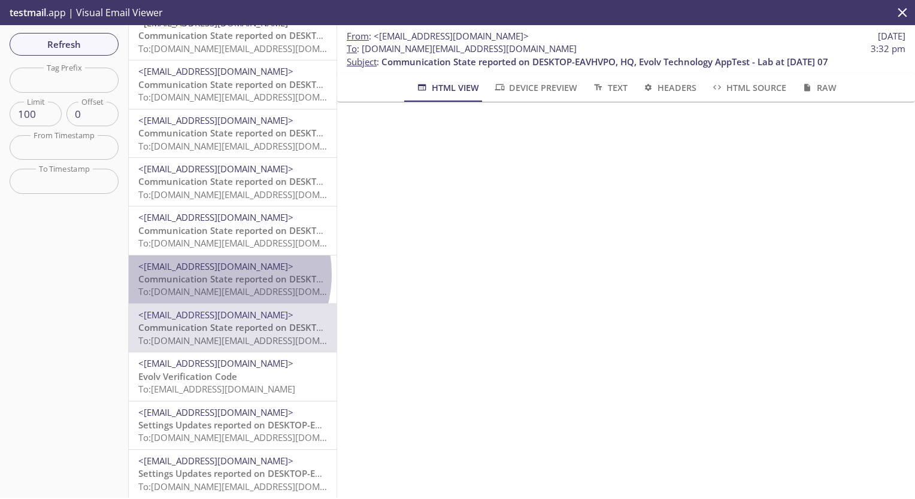
click at [206, 274] on span "Communication State reported on DESKTOP-EAVHVPO, HQ, Evolv Technology AppTest -…" at bounding box center [361, 279] width 447 height 12
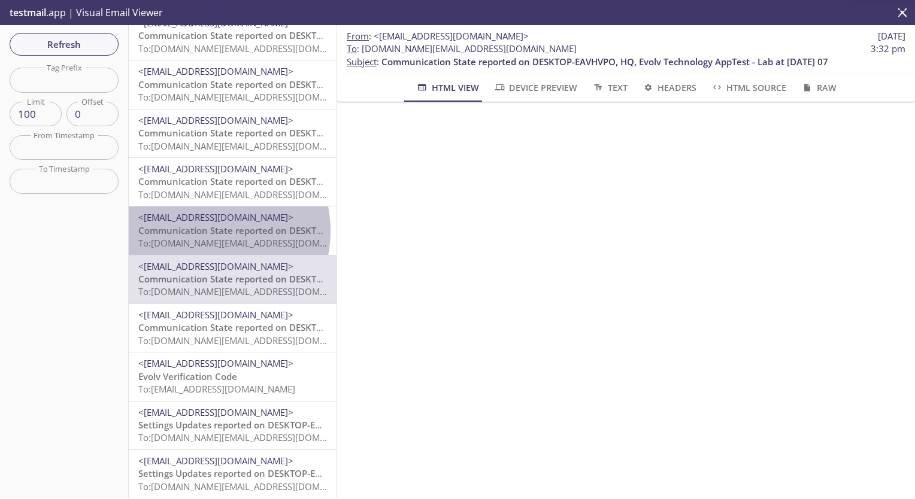
click at [204, 231] on span "Communication State reported on DESKTOP-EAVHVPO, HQ, Evolv Technology AppTest -…" at bounding box center [361, 231] width 447 height 12
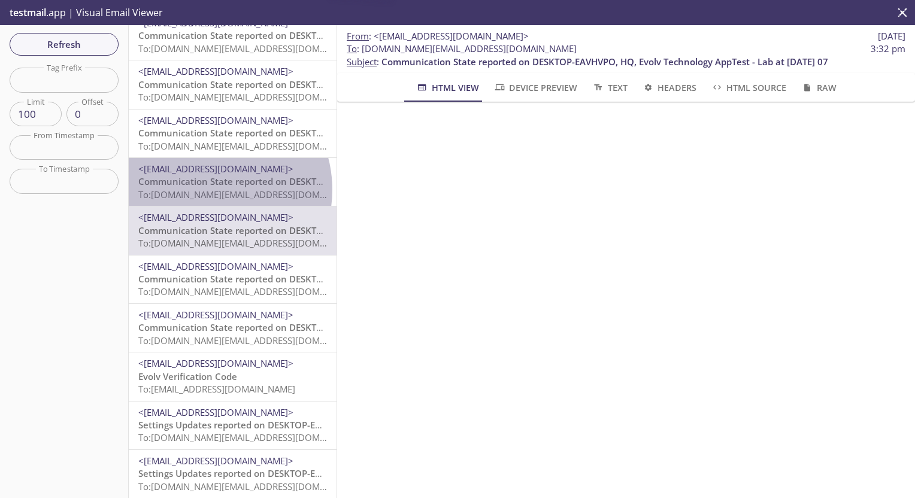
click at [206, 190] on span "To: [DOMAIN_NAME][EMAIL_ADDRESS][DOMAIN_NAME]" at bounding box center [252, 195] width 228 height 12
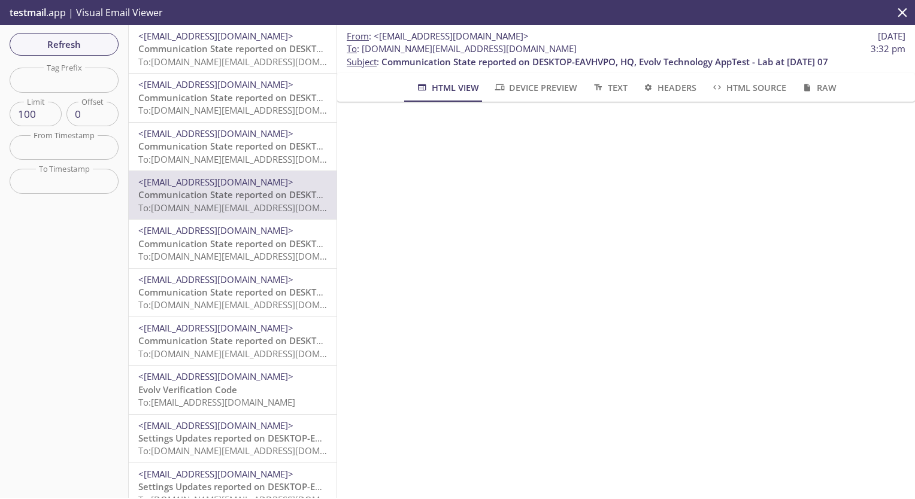
drag, startPoint x: 211, startPoint y: 80, endPoint x: 219, endPoint y: 46, distance: 35.7
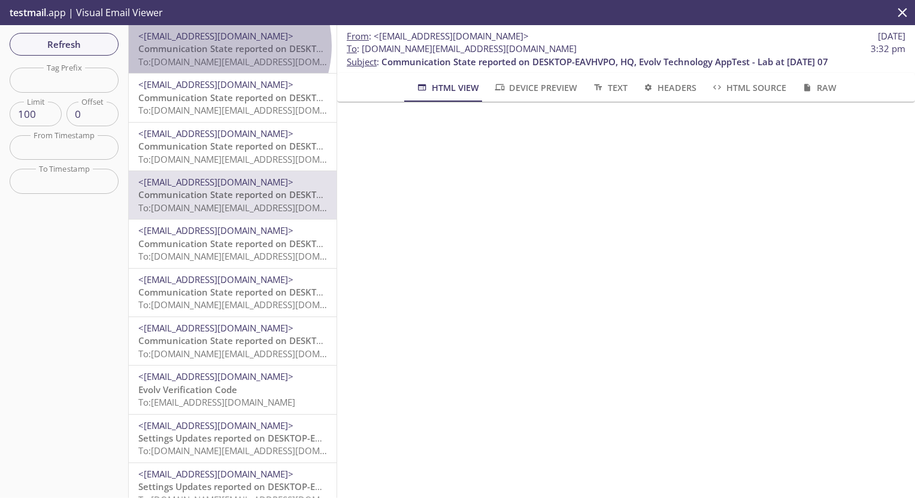
click at [219, 46] on span "Communication State reported on DESKTOP-EAVHVPO, HQ, Evolv Technology AppTest -…" at bounding box center [361, 49] width 447 height 12
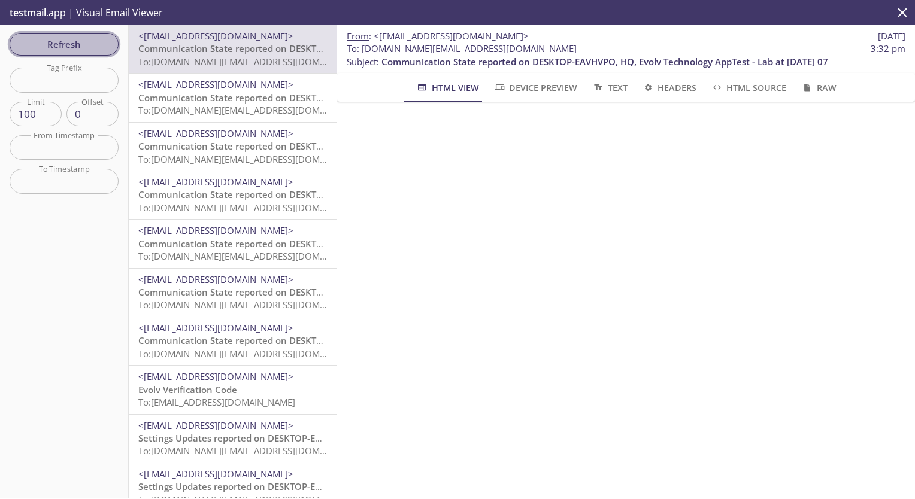
click at [72, 38] on span "Refresh" at bounding box center [64, 45] width 90 height 16
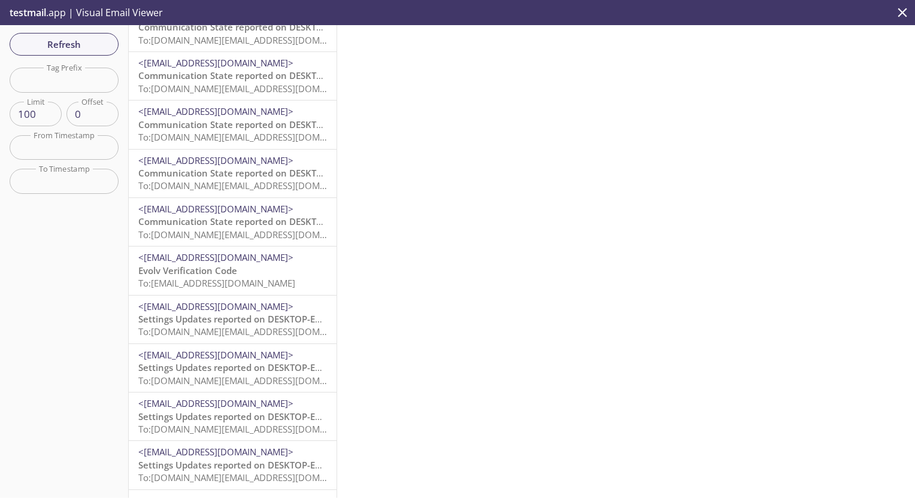
scroll to position [120, 0]
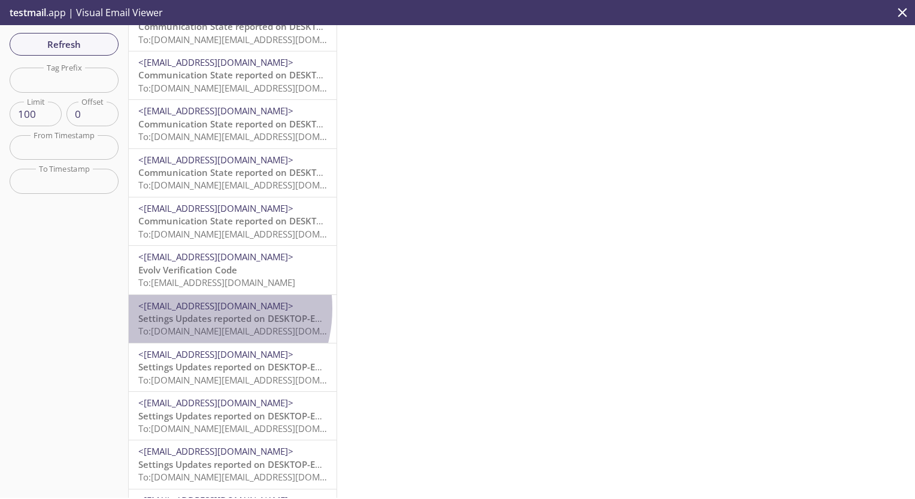
click at [188, 309] on span "<[EMAIL_ADDRESS][DOMAIN_NAME]>" at bounding box center [215, 306] width 155 height 12
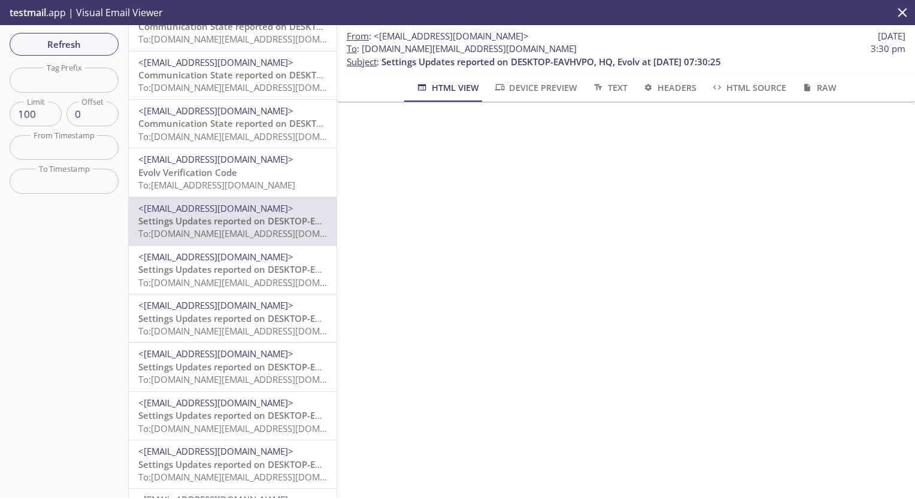
scroll to position [266, 0]
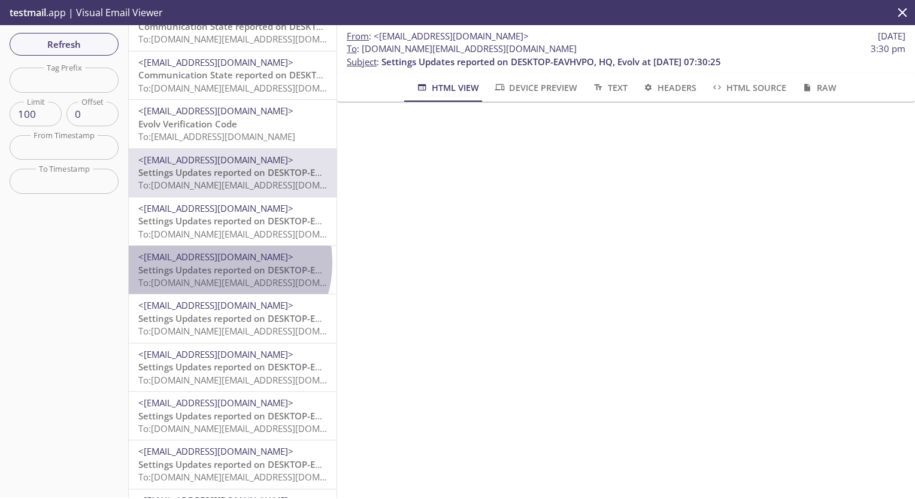
click at [214, 262] on span "<[EMAIL_ADDRESS][DOMAIN_NAME]>" at bounding box center [215, 257] width 155 height 12
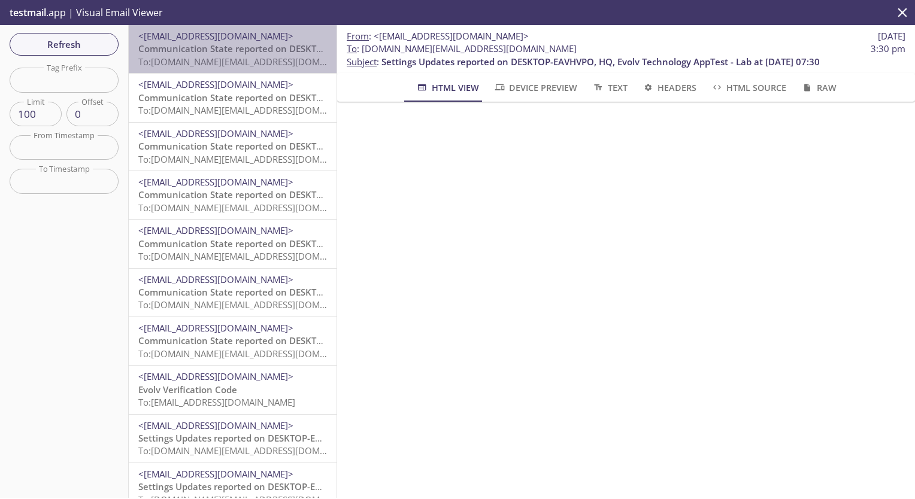
click at [245, 48] on span "Communication State reported on DESKTOP-EAVHVPO, HQ, Evolv Technology AppTest -…" at bounding box center [361, 49] width 447 height 12
